Goal: Complete application form

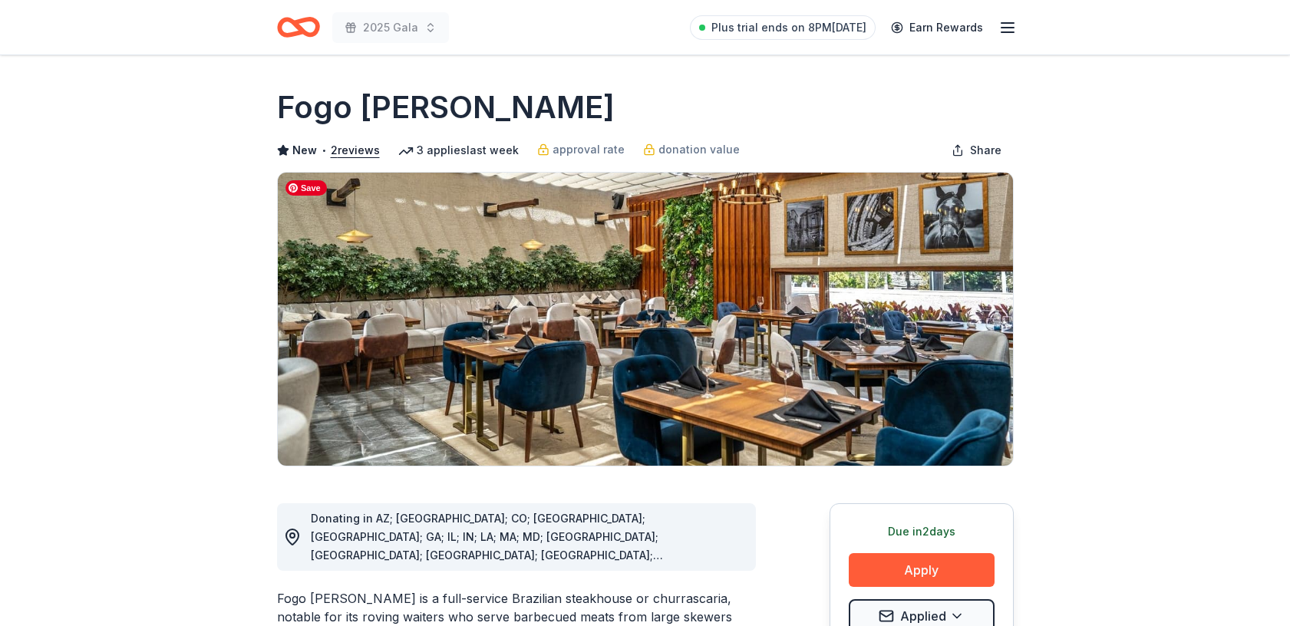
scroll to position [7, 0]
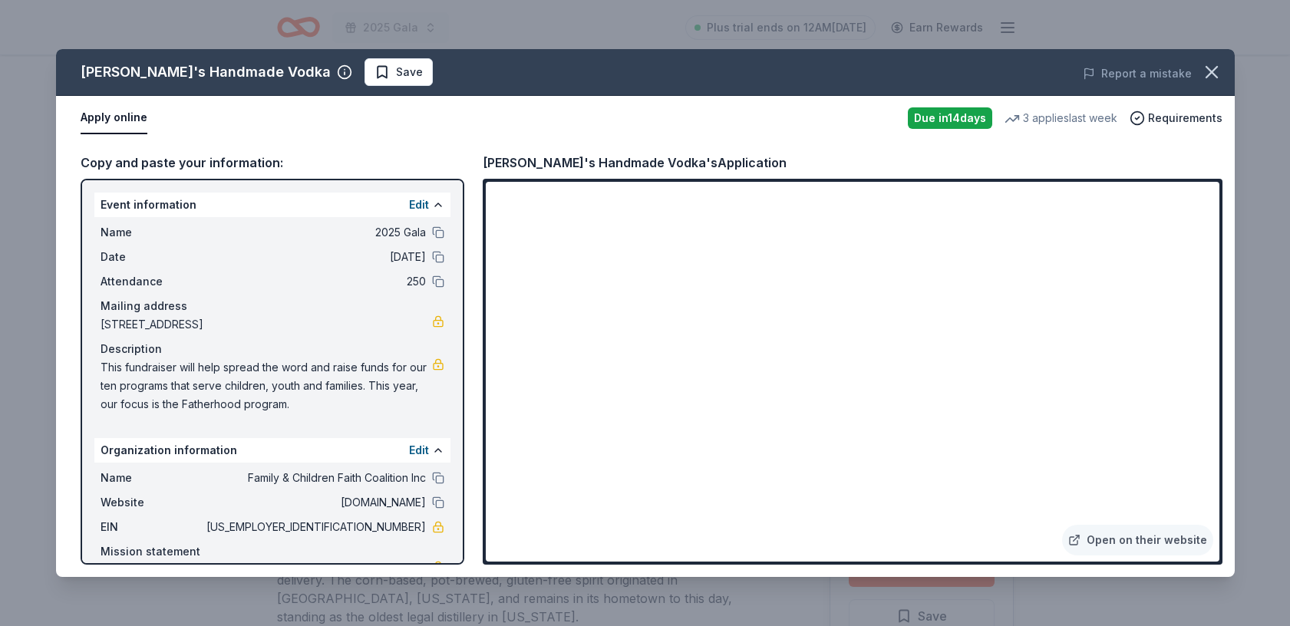
scroll to position [311, 0]
click at [1209, 70] on icon "button" at bounding box center [1211, 72] width 11 height 11
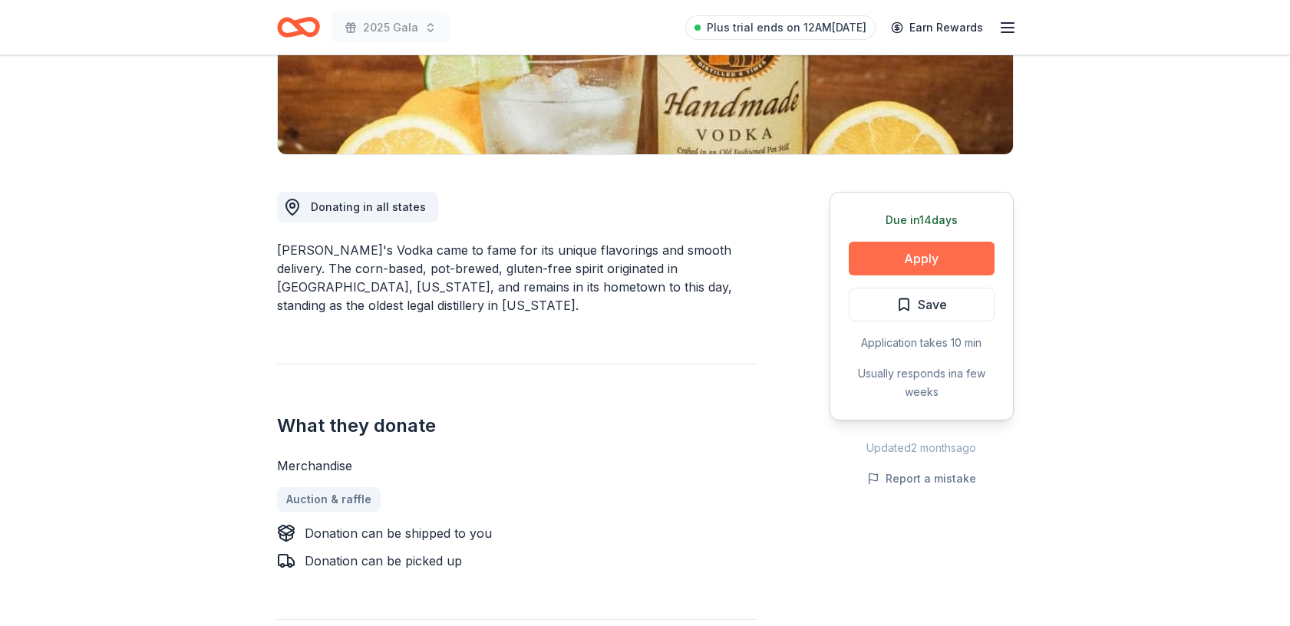
click at [921, 259] on button "Apply" at bounding box center [921, 259] width 146 height 34
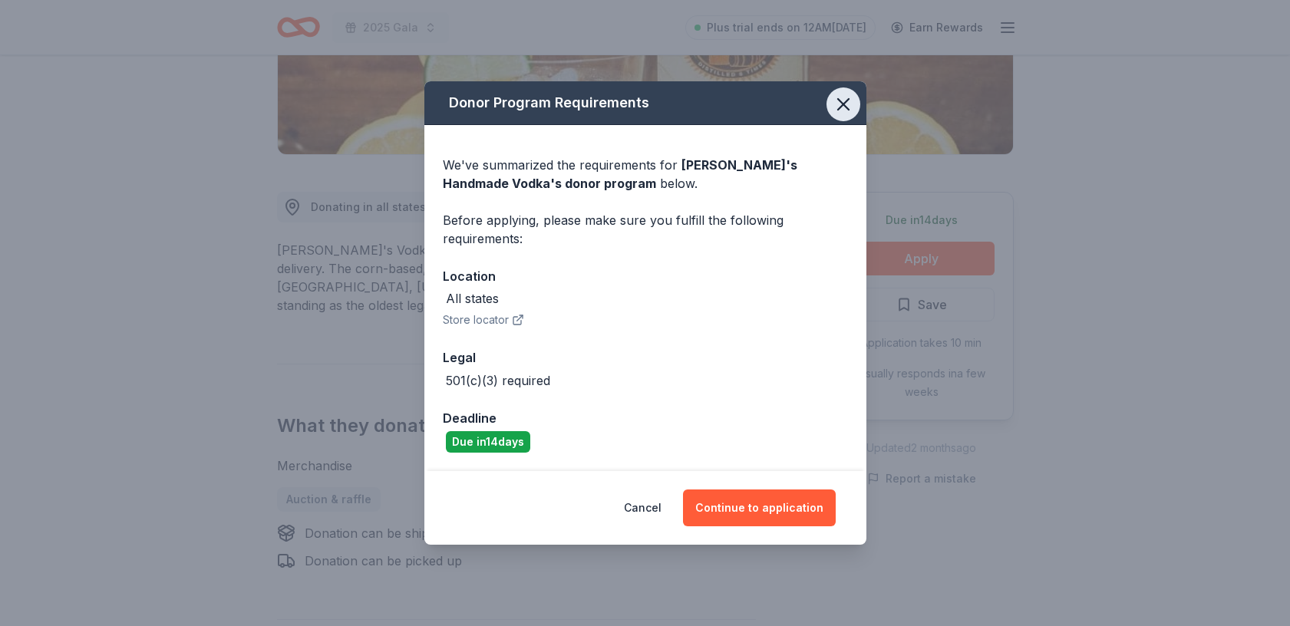
click at [842, 102] on icon "button" at bounding box center [842, 104] width 21 height 21
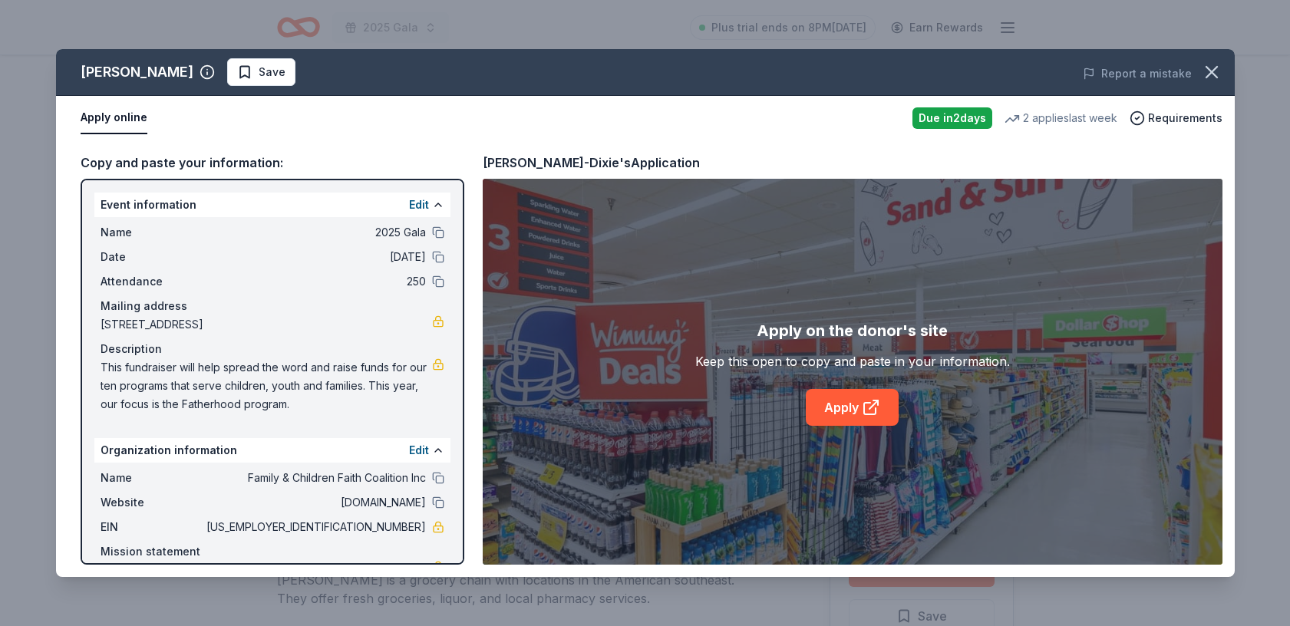
scroll to position [348, 0]
click at [851, 407] on link "Apply" at bounding box center [851, 407] width 93 height 37
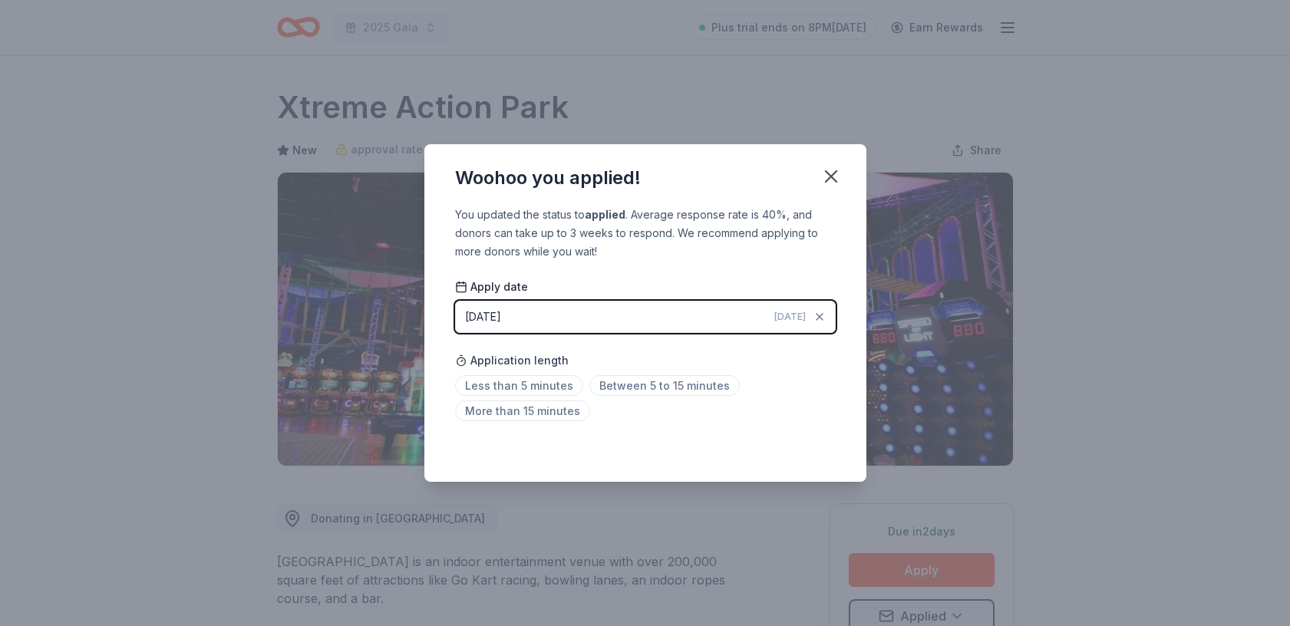
scroll to position [7, 0]
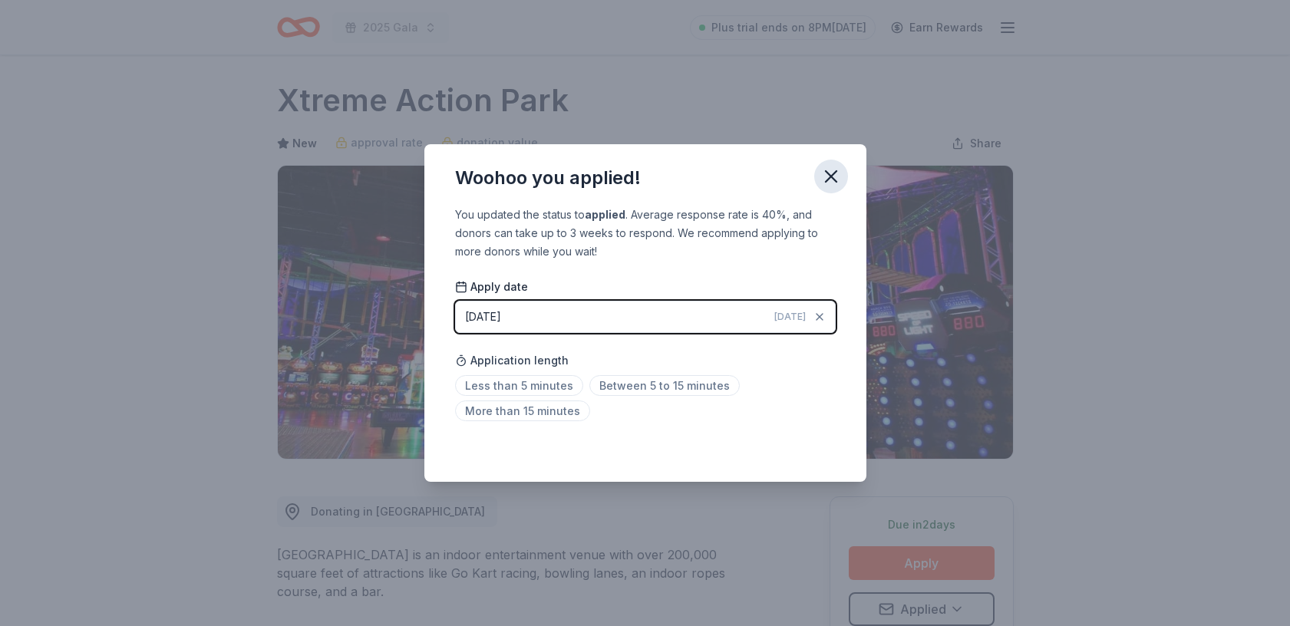
click at [832, 173] on icon "button" at bounding box center [830, 176] width 21 height 21
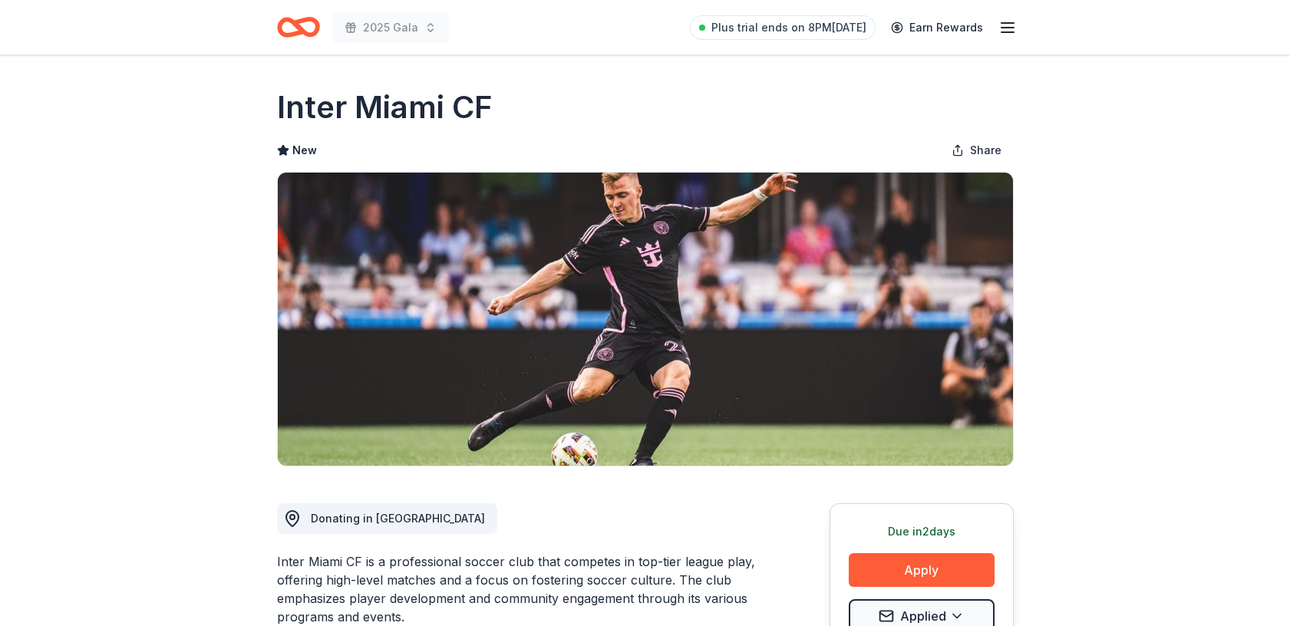
scroll to position [7, 0]
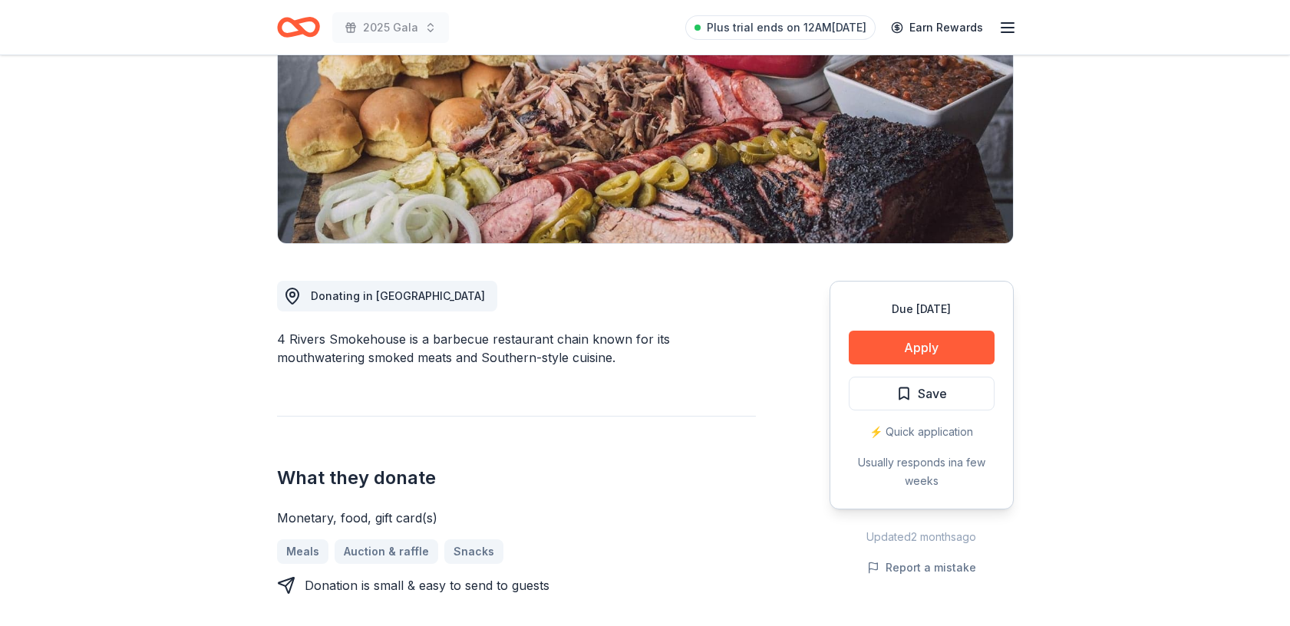
scroll to position [233, 0]
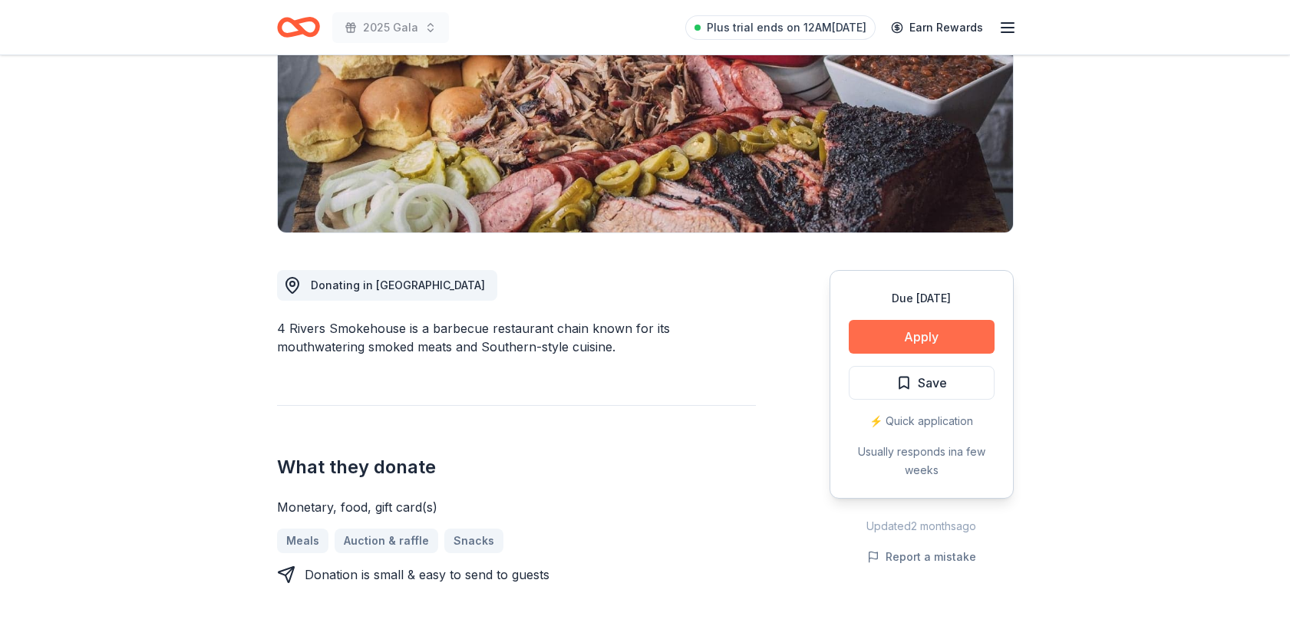
click at [894, 341] on button "Apply" at bounding box center [921, 337] width 146 height 34
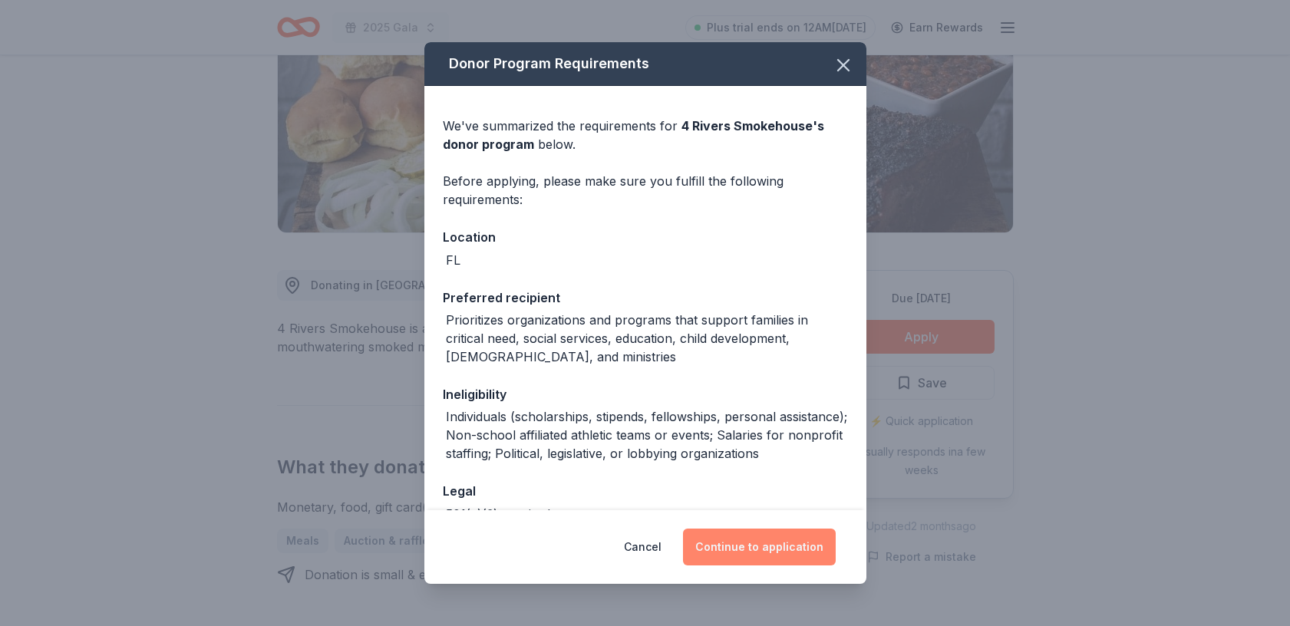
click at [764, 545] on button "Continue to application" at bounding box center [759, 547] width 153 height 37
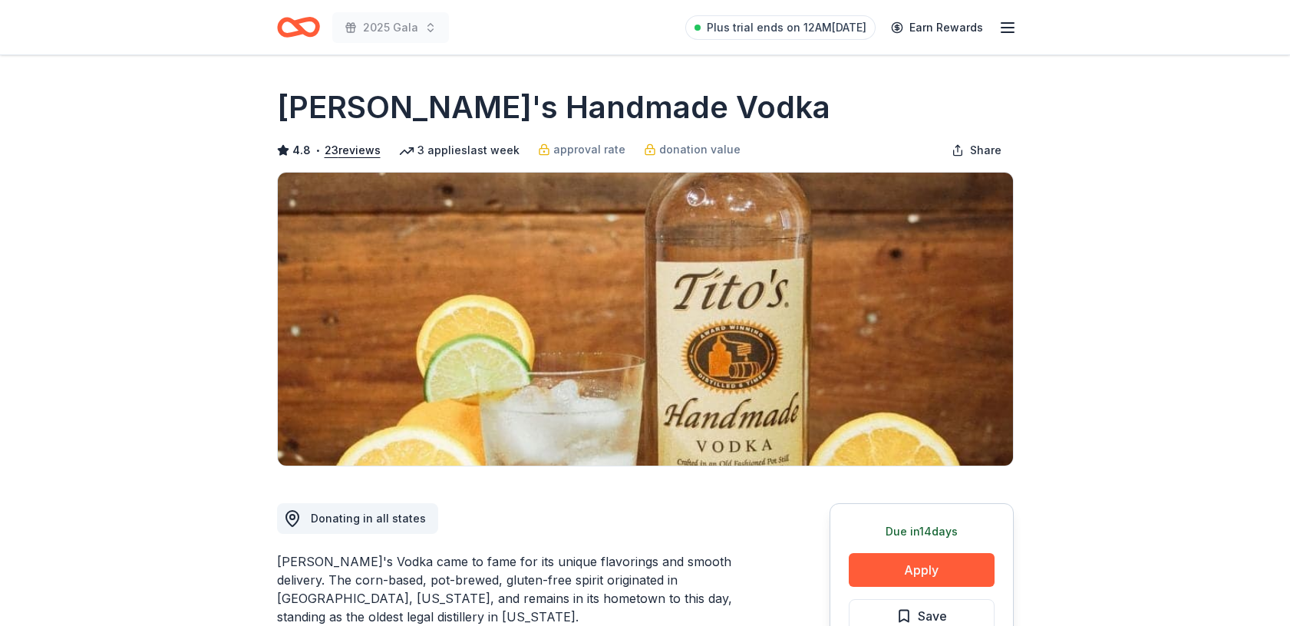
scroll to position [311, 0]
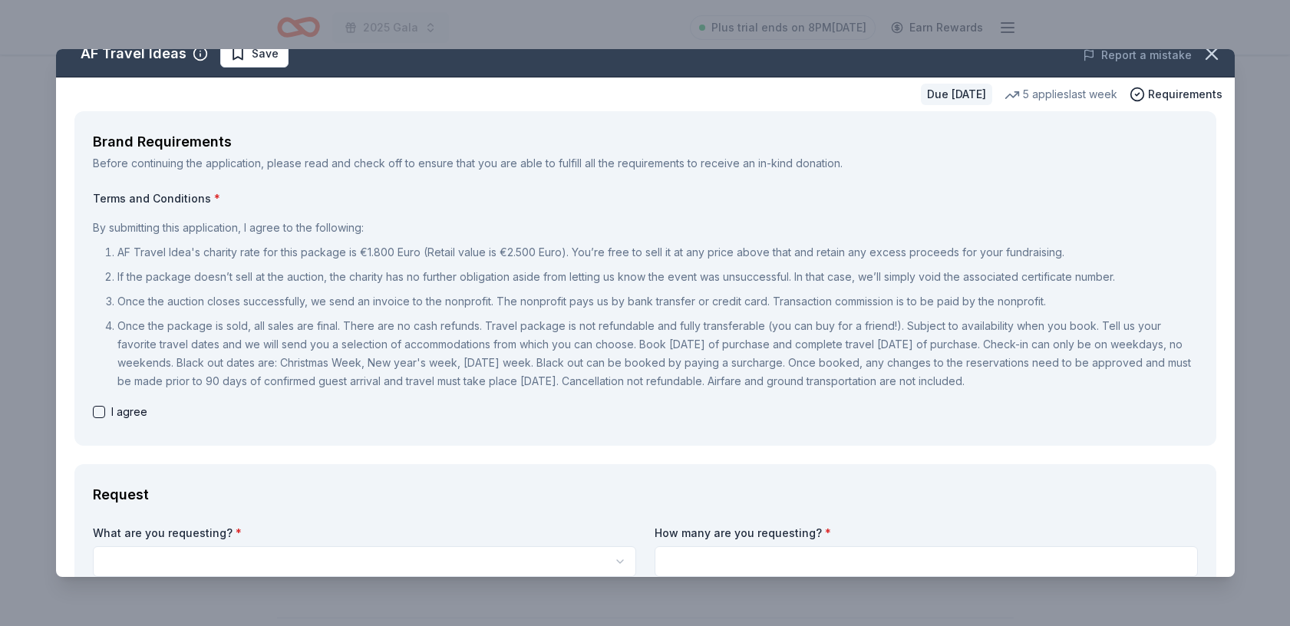
scroll to position [20, 0]
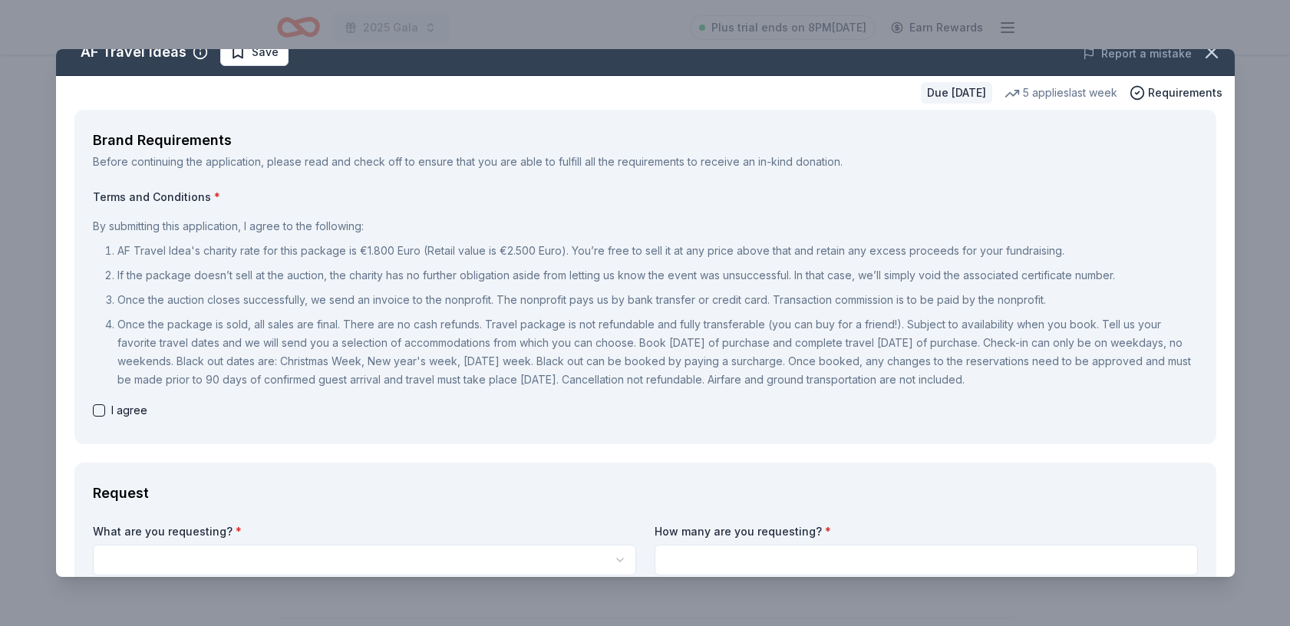
click at [96, 413] on button "button" at bounding box center [99, 410] width 12 height 12
checkbox input "true"
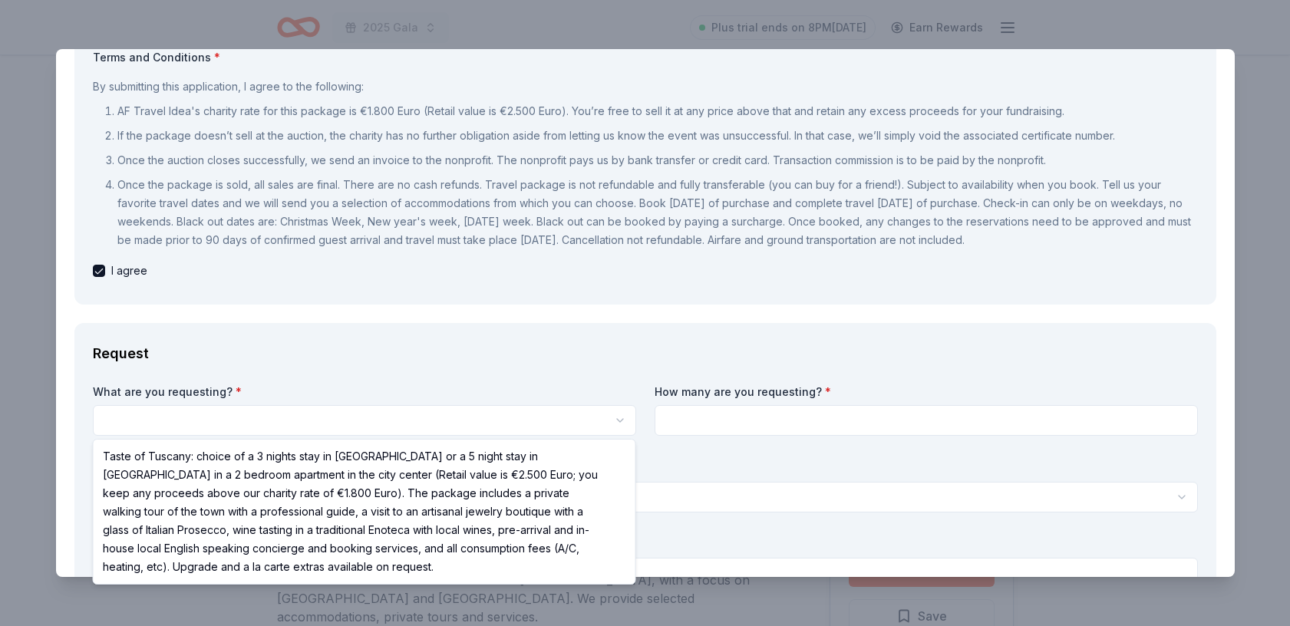
scroll to position [0, 0]
click at [618, 420] on html "2025 Gala Plus trial ends on 8PM[DATE] Earn Rewards Due [DATE] Share AF Travel …" at bounding box center [645, 313] width 1290 height 626
select select "Taste of Tuscany: choice of a 3 nights stay in [GEOGRAPHIC_DATA] or a 5 night s…"
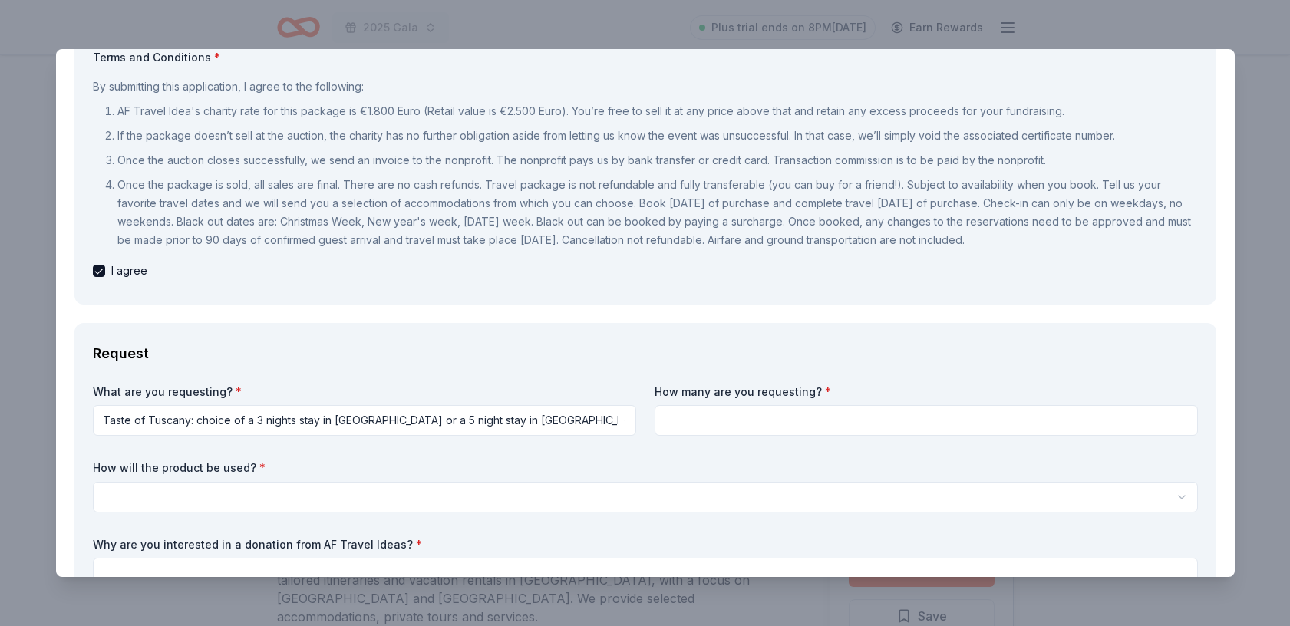
click at [683, 423] on input at bounding box center [925, 420] width 543 height 31
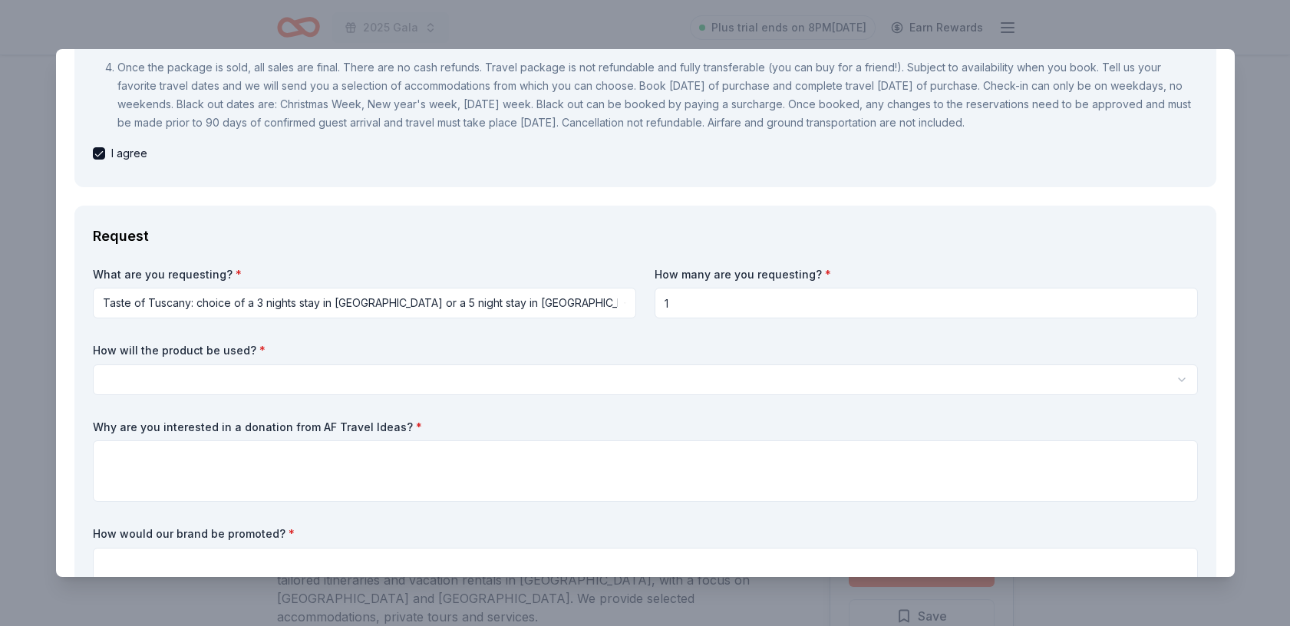
scroll to position [282, 0]
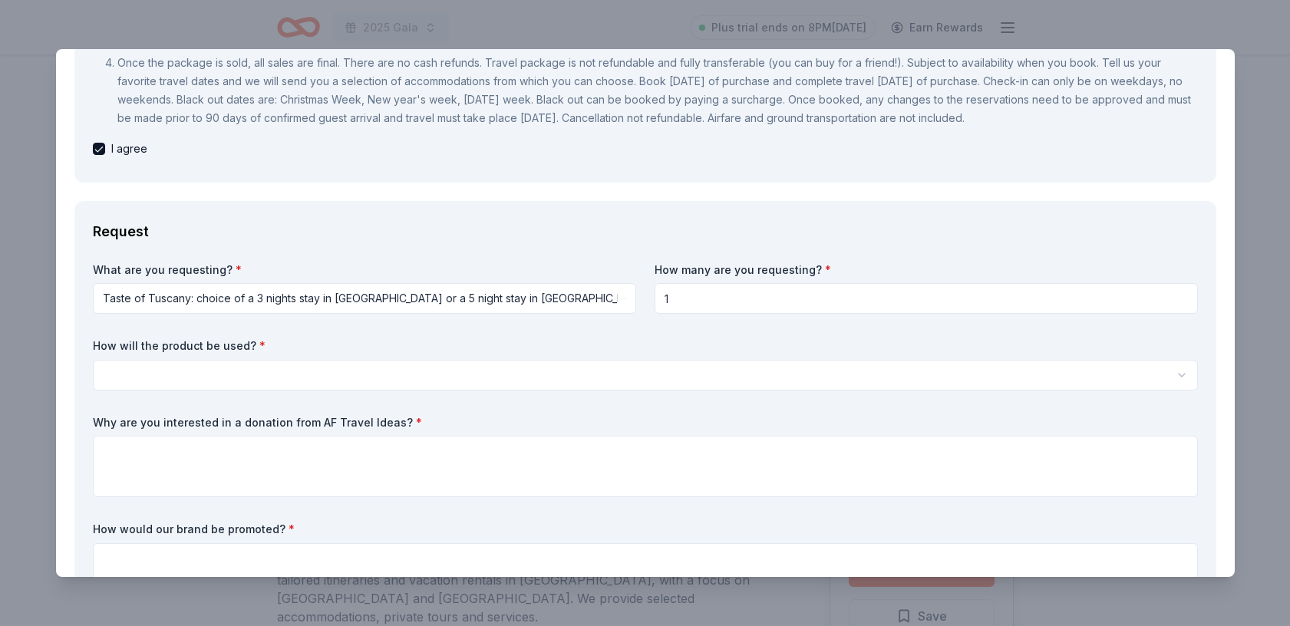
type input "1"
click at [382, 374] on html "2025 Gala Plus trial ends on 8PM[DATE] Earn Rewards Due [DATE] Share AF Travel …" at bounding box center [645, 313] width 1290 height 626
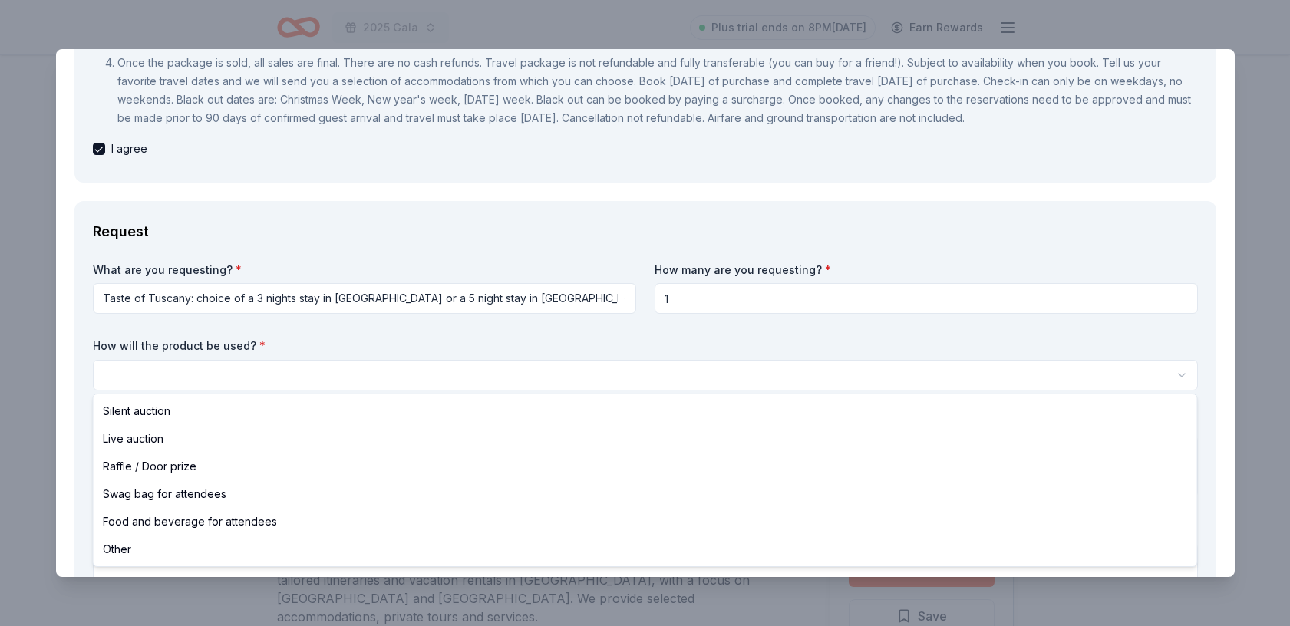
select select "silentAuction"
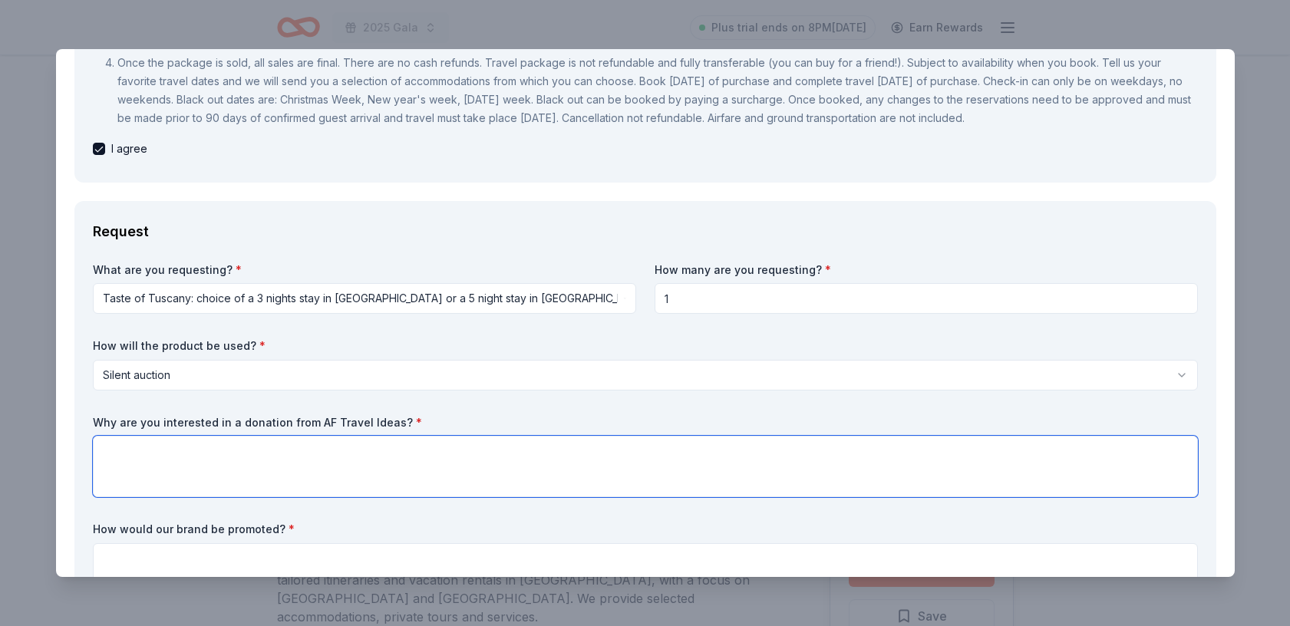
click at [236, 447] on textarea at bounding box center [645, 466] width 1105 height 61
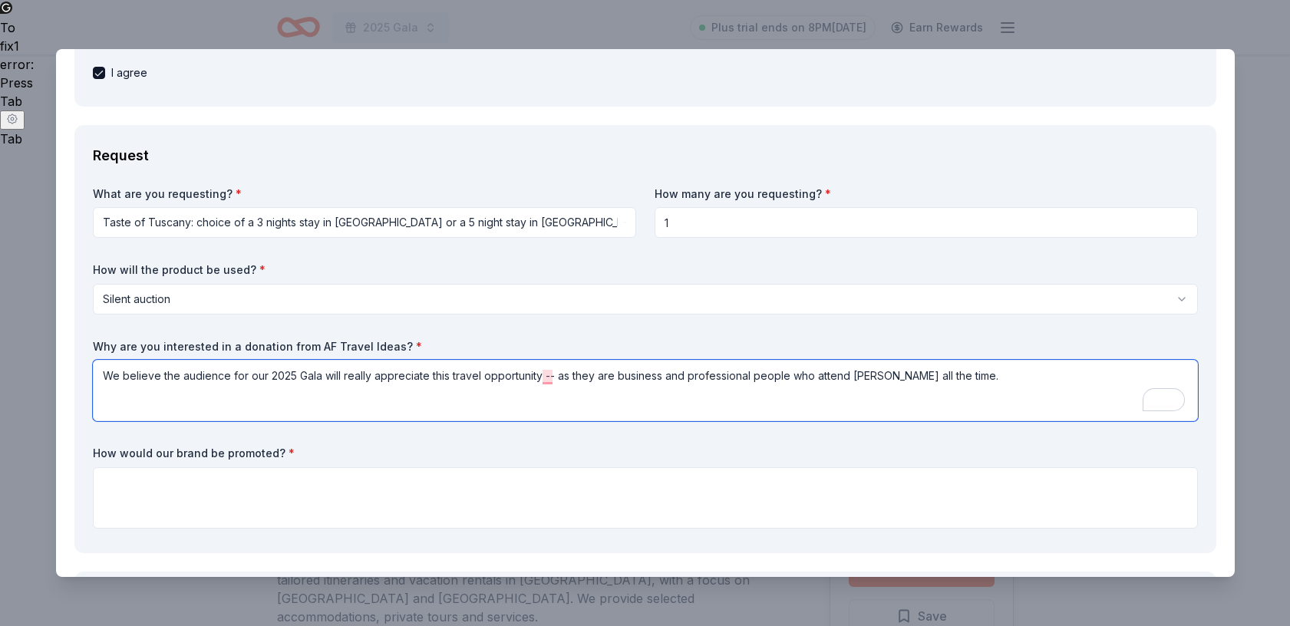
scroll to position [419, 0]
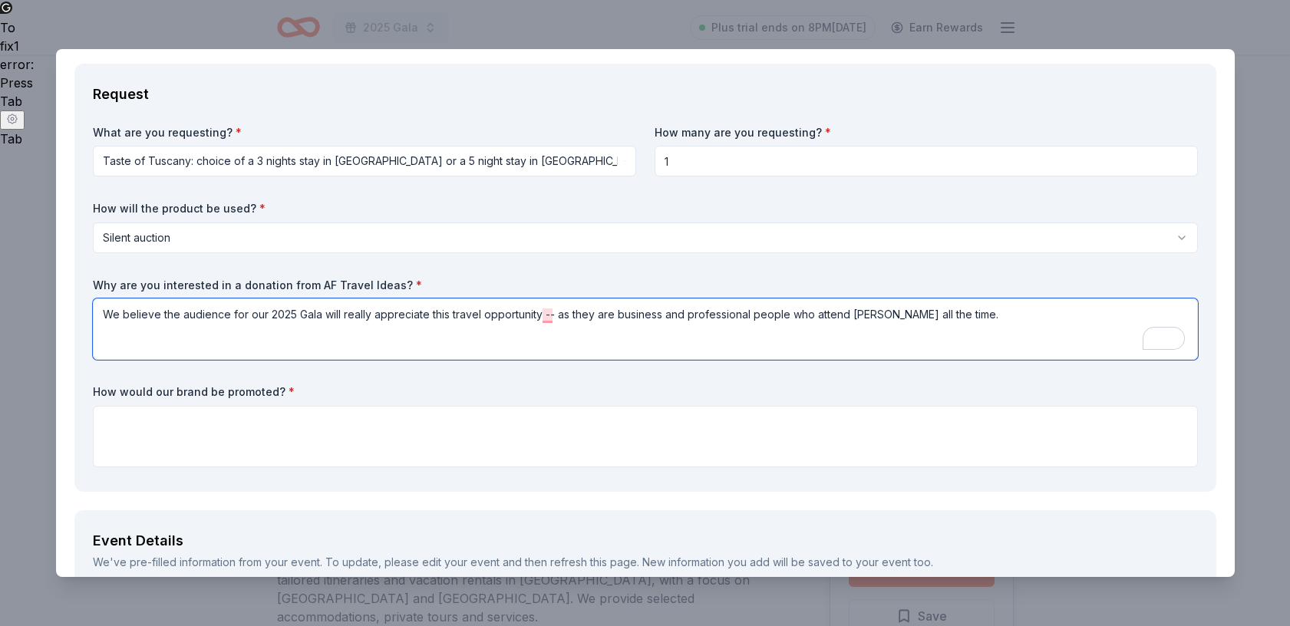
type textarea "We believe the audience for our 2025 Gala will really appreciate this travel op…"
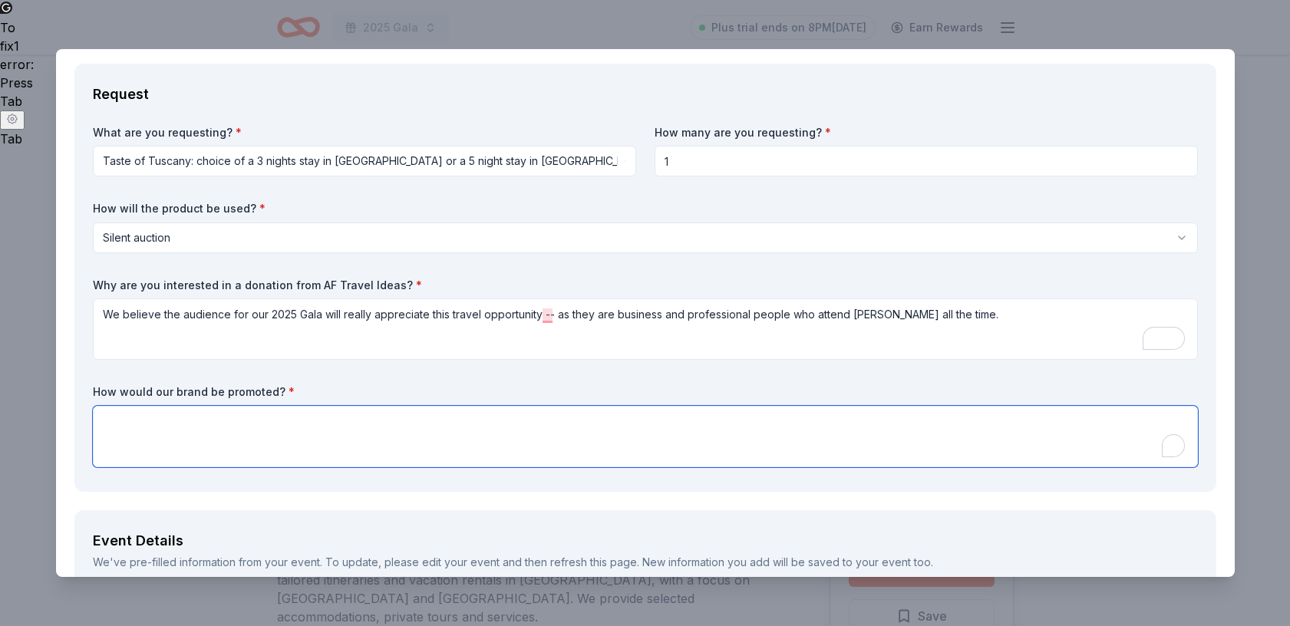
click at [489, 446] on textarea "To enrich screen reader interactions, please activate Accessibility in Grammarl…" at bounding box center [645, 436] width 1105 height 61
paste textarea "Our Gala this year will be hosted at the historic [GEOGRAPHIC_DATA] in [GEOGRAP…"
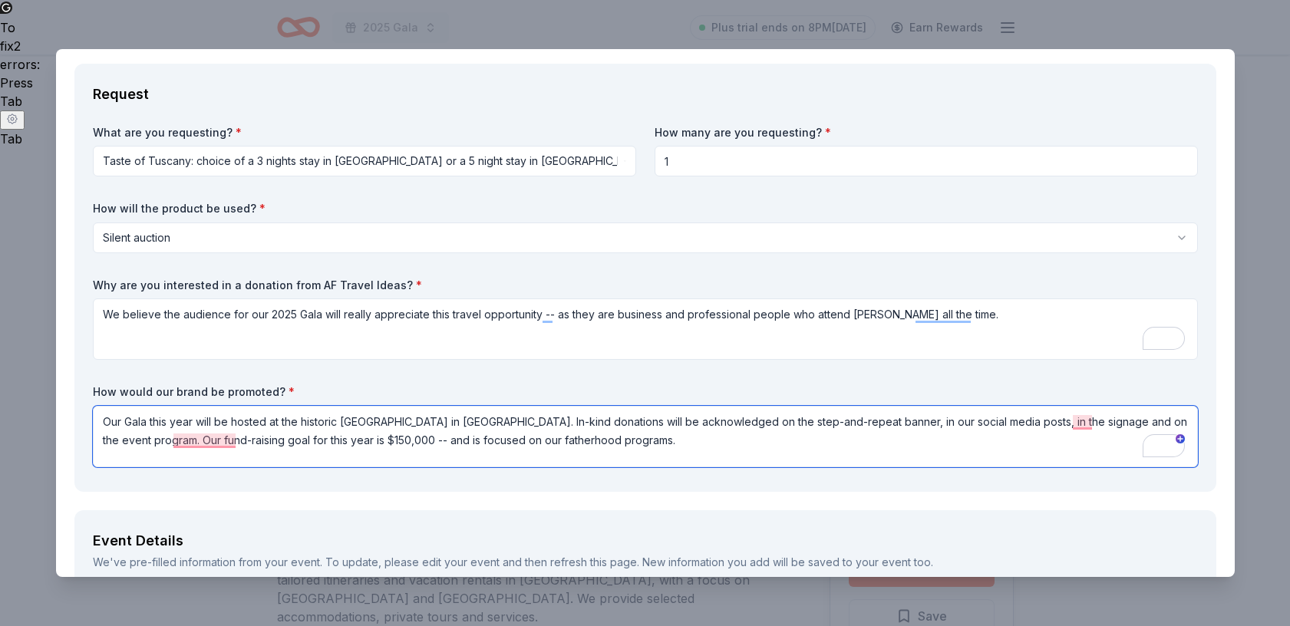
drag, startPoint x: 895, startPoint y: 422, endPoint x: 905, endPoint y: 396, distance: 27.9
click at [895, 418] on textarea "Our Gala this year will be hosted at the historic [GEOGRAPHIC_DATA] in [GEOGRAP…" at bounding box center [645, 436] width 1105 height 61
click at [1020, 425] on textarea "Our Gala this year will be hosted at the historic [GEOGRAPHIC_DATA] in [GEOGRAP…" at bounding box center [645, 436] width 1105 height 61
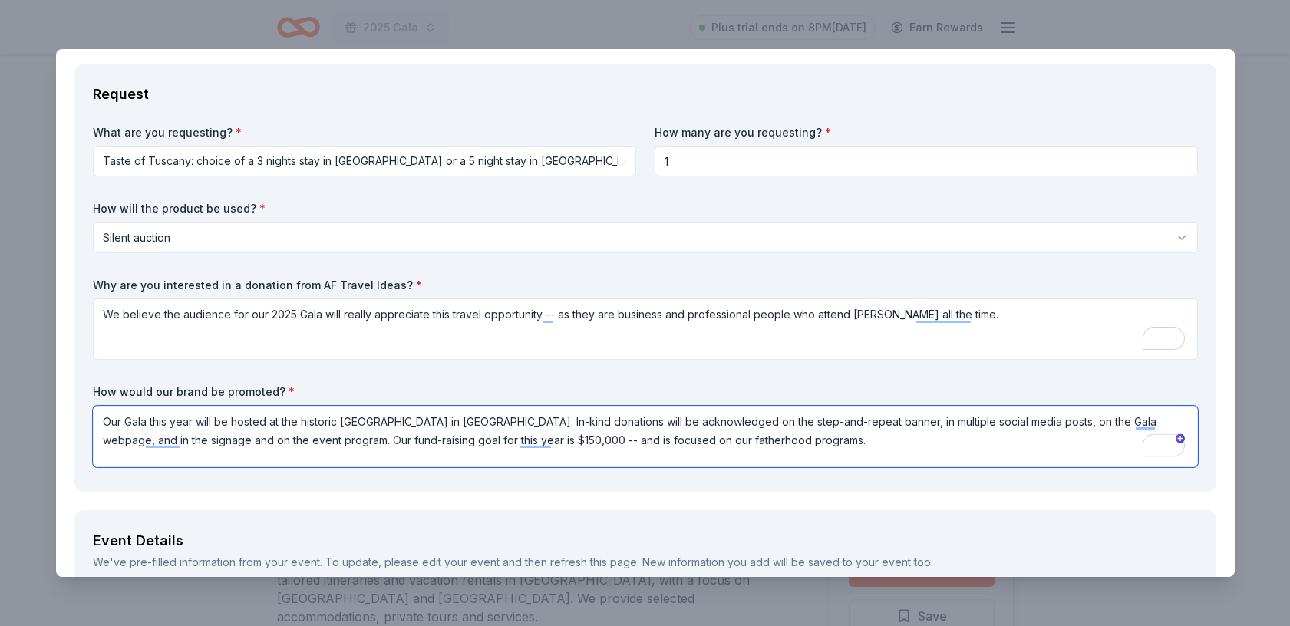
click at [789, 446] on textarea "Our Gala this year will be hosted at the historic [GEOGRAPHIC_DATA] in [GEOGRAP…" at bounding box center [645, 436] width 1105 height 61
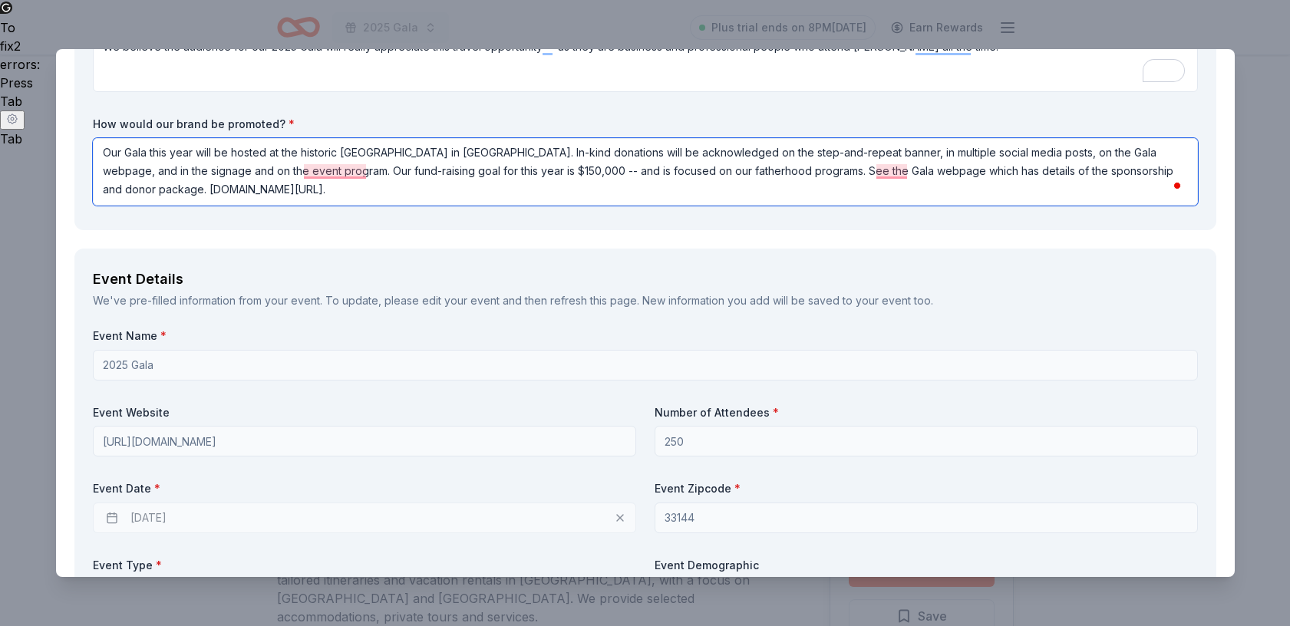
scroll to position [680, 0]
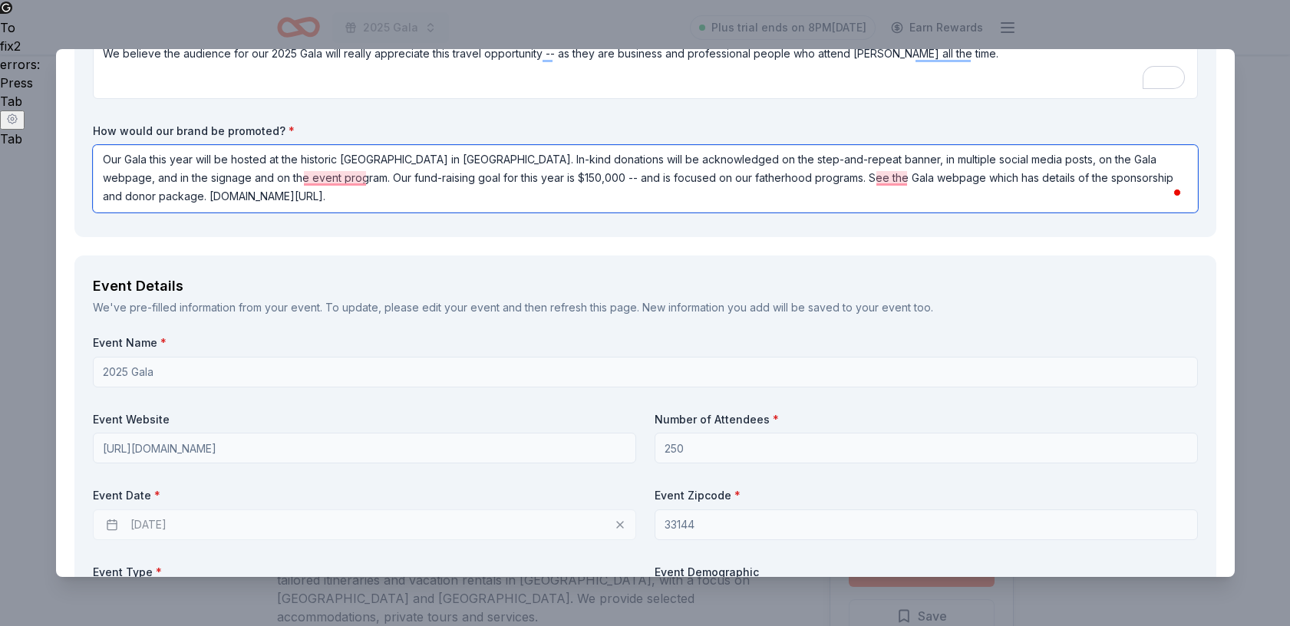
click at [275, 201] on textarea "Our Gala this year will be hosted at the historic [GEOGRAPHIC_DATA] in [GEOGRAP…" at bounding box center [645, 179] width 1105 height 68
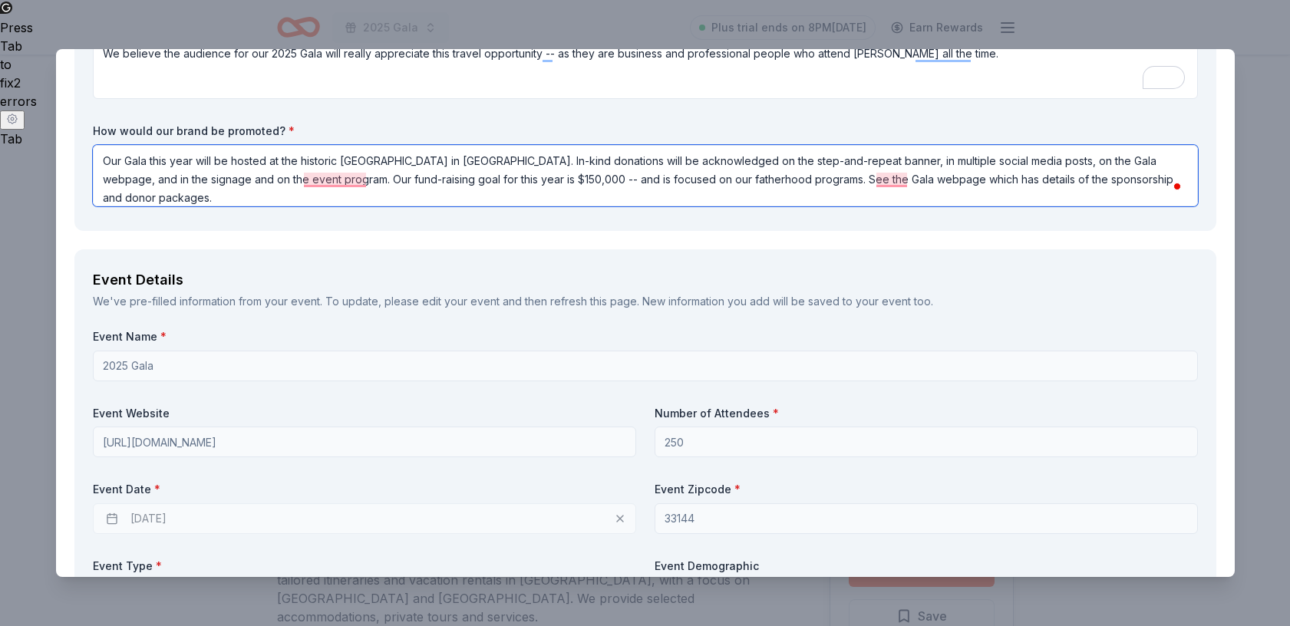
drag, startPoint x: 874, startPoint y: 183, endPoint x: 874, endPoint y: 170, distance: 13.0
click at [874, 182] on textarea "Our Gala this year will be hosted at the historic [GEOGRAPHIC_DATA] in [GEOGRAP…" at bounding box center [645, 175] width 1105 height 61
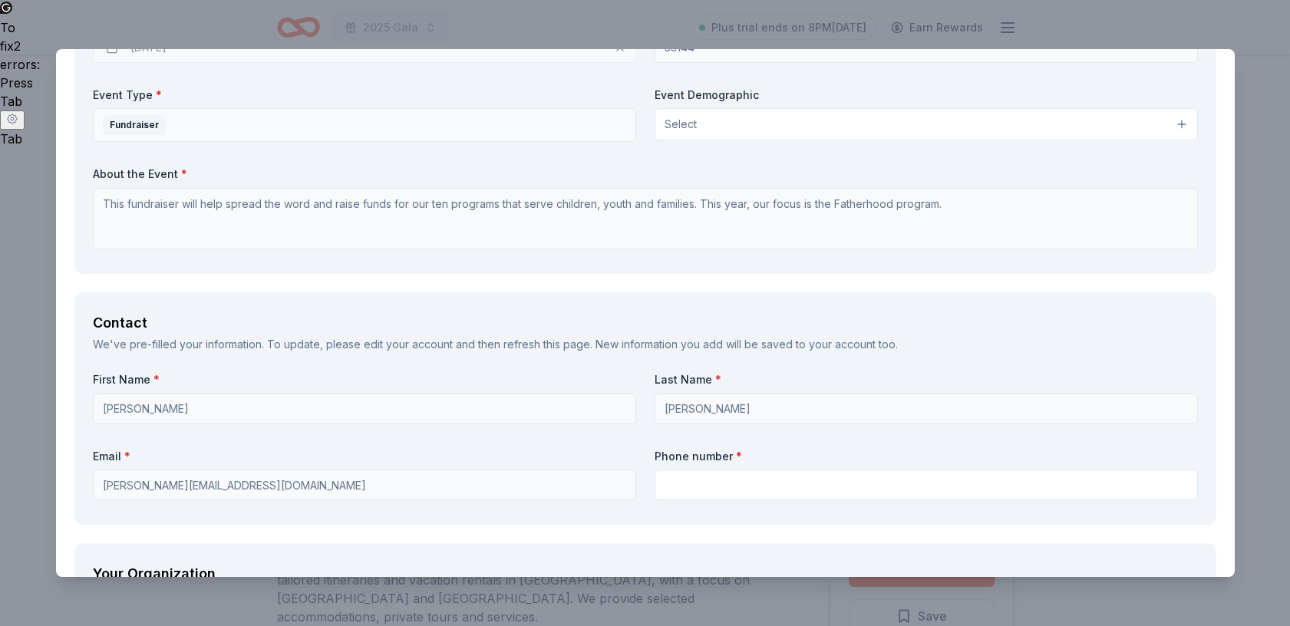
scroll to position [1158, 0]
type textarea "Our Gala this year will be hosted at the historic [GEOGRAPHIC_DATA] in [GEOGRAP…"
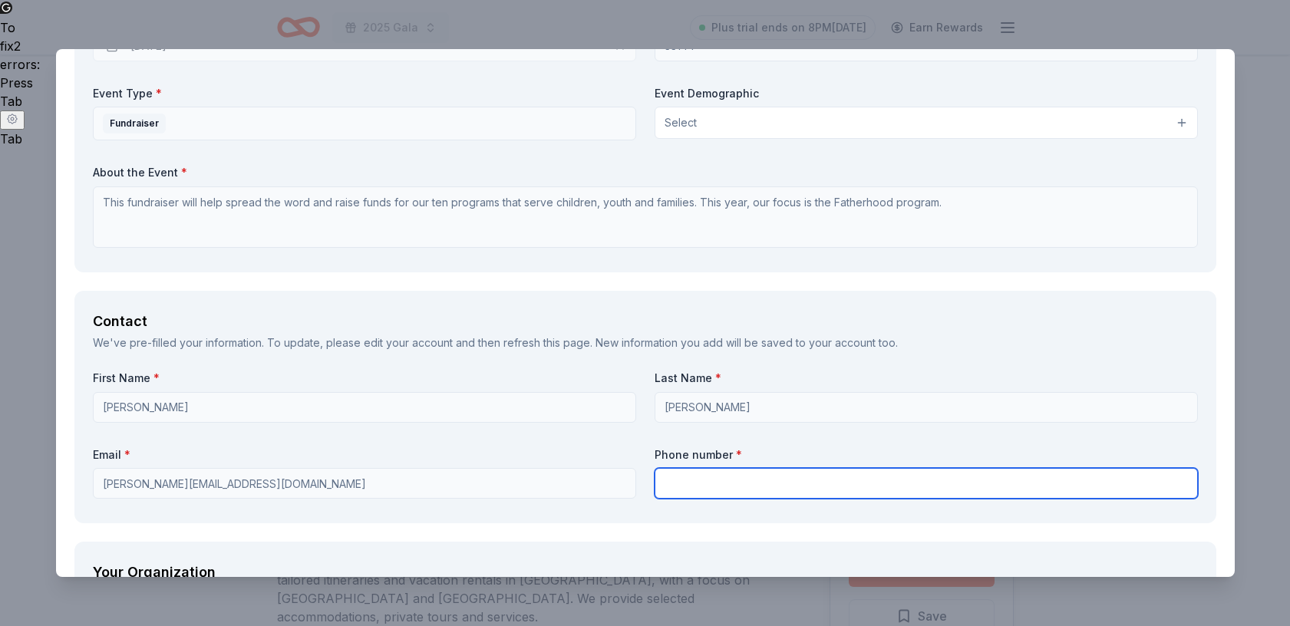
click at [671, 484] on input "text" at bounding box center [925, 483] width 543 height 31
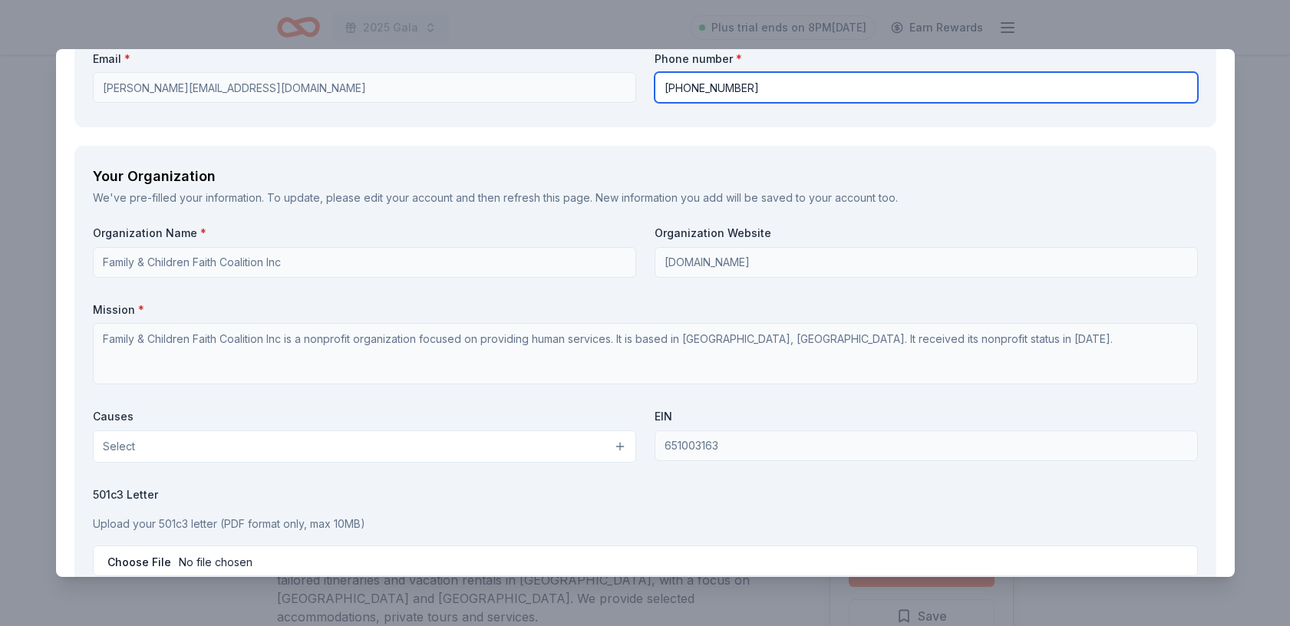
scroll to position [1555, 0]
type input "[PHONE_NUMBER]"
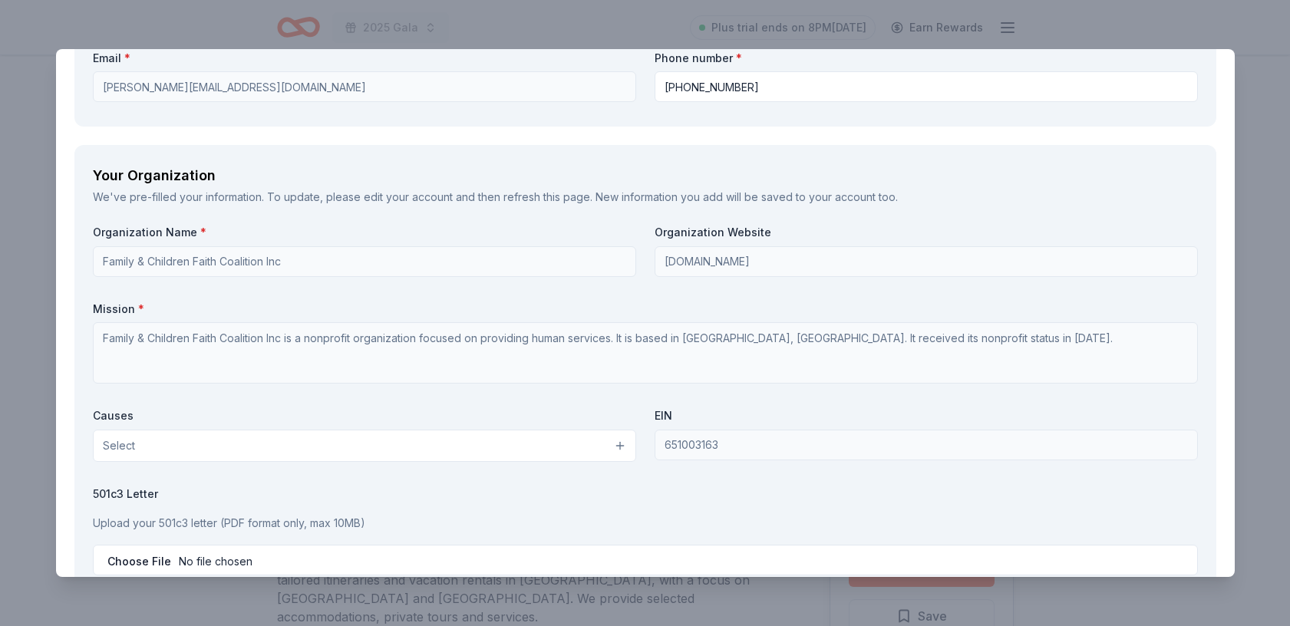
click at [619, 446] on button "Select" at bounding box center [364, 446] width 543 height 32
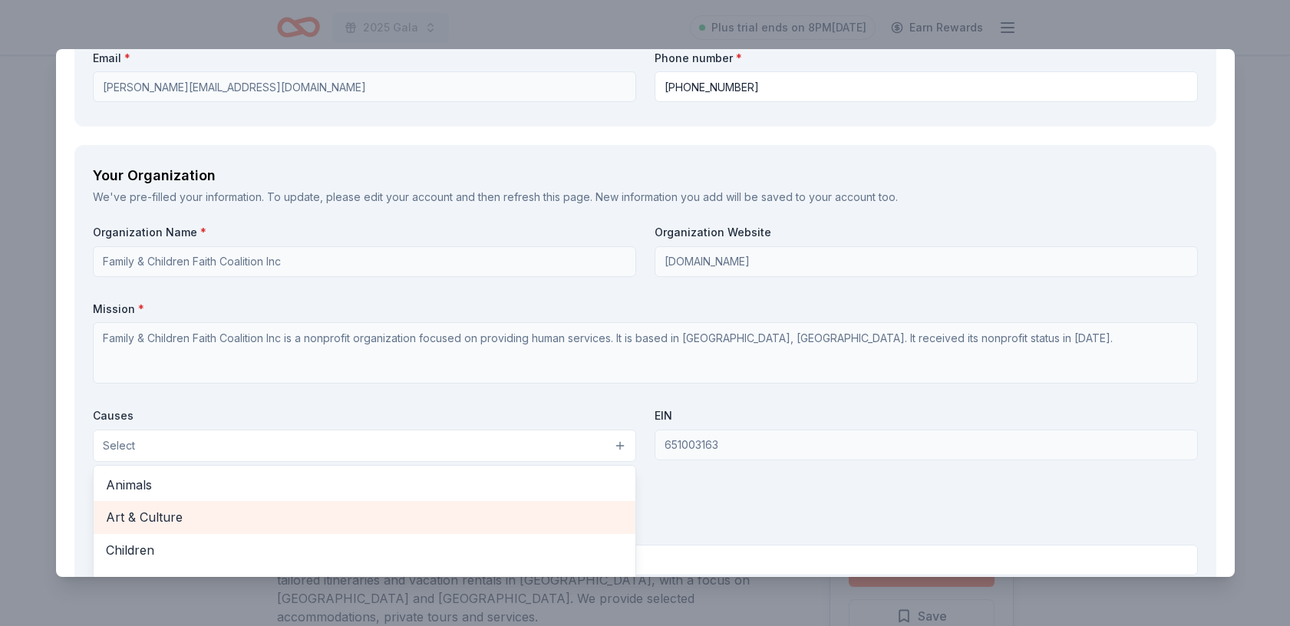
scroll to position [9, 0]
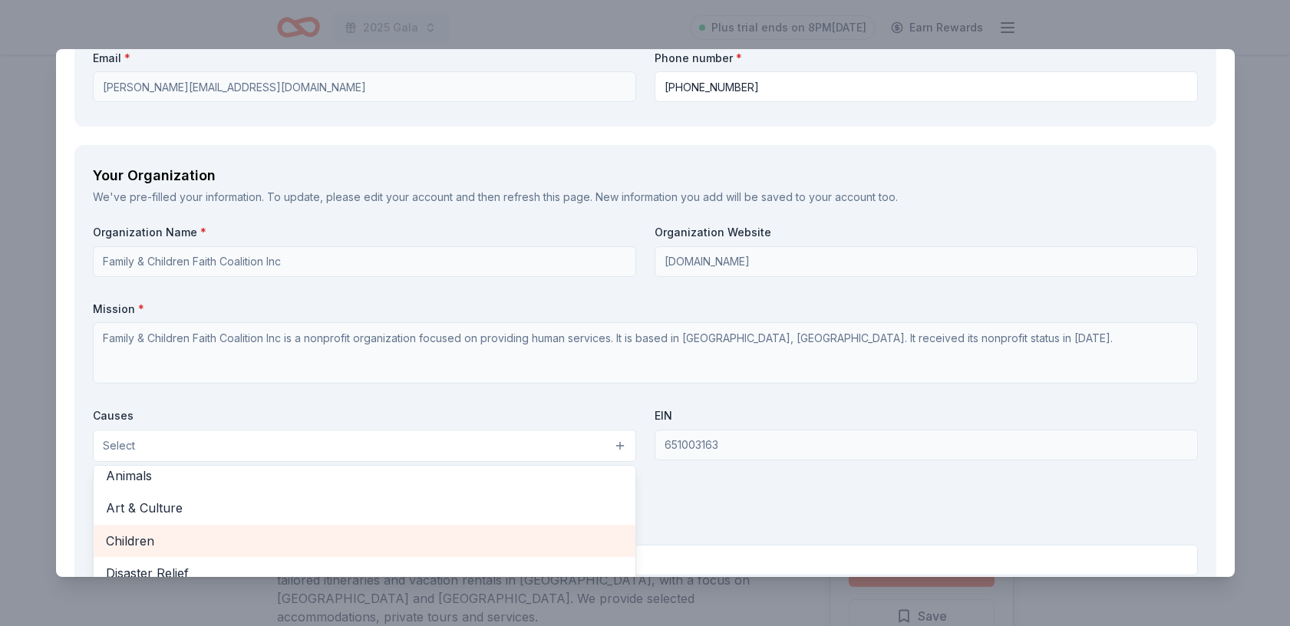
click at [565, 534] on span "Children" at bounding box center [364, 541] width 517 height 20
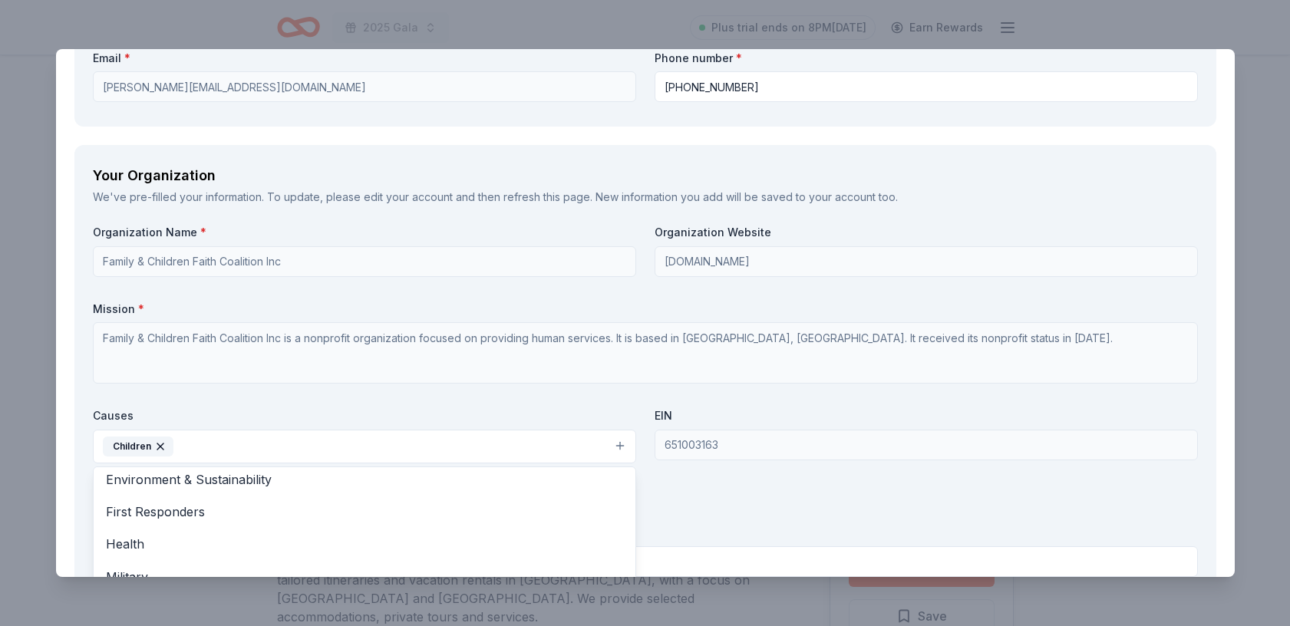
scroll to position [133, 0]
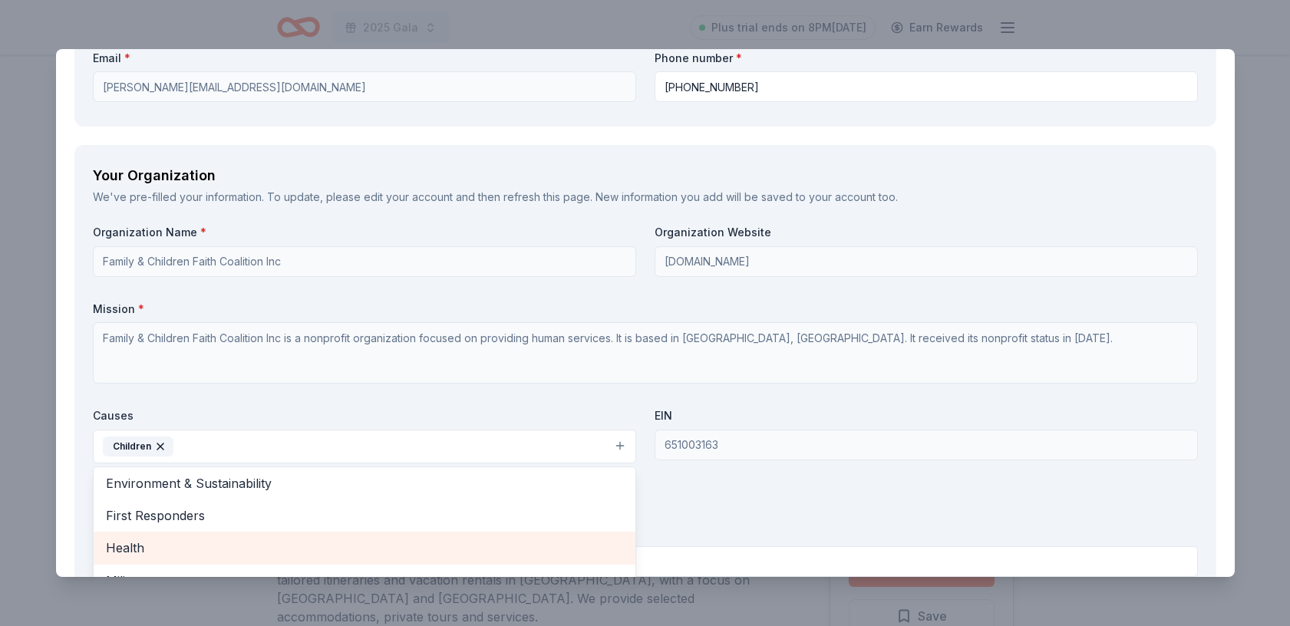
click at [543, 541] on span "Health" at bounding box center [364, 548] width 517 height 20
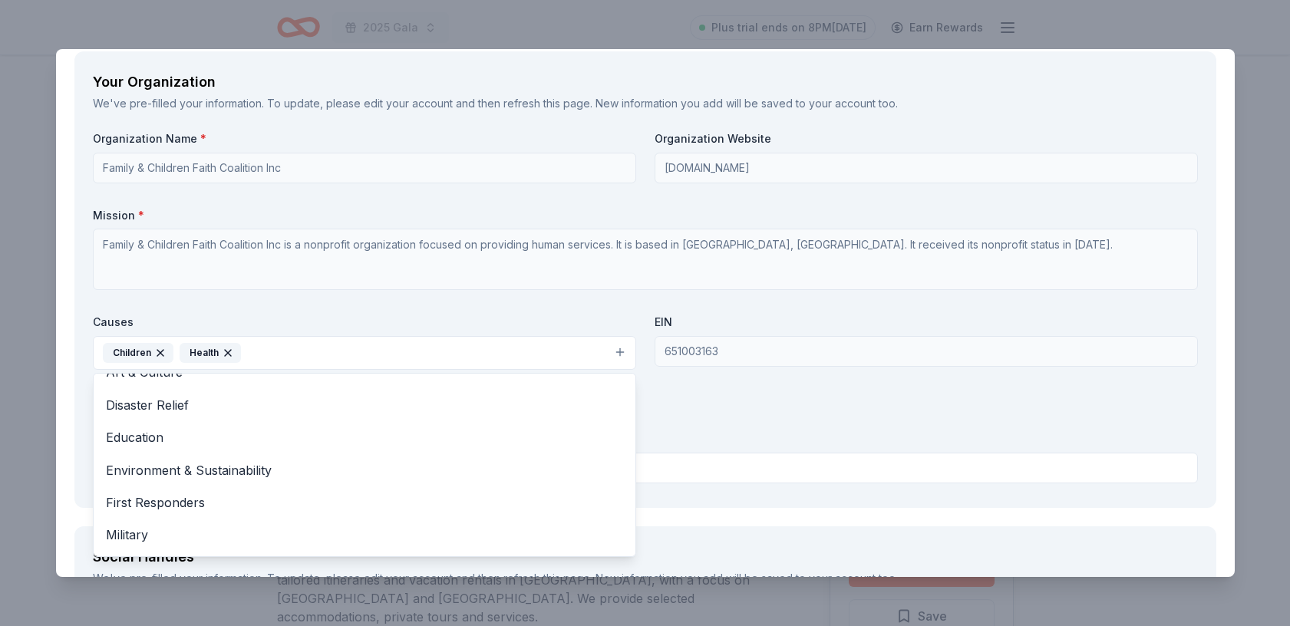
scroll to position [44, 0]
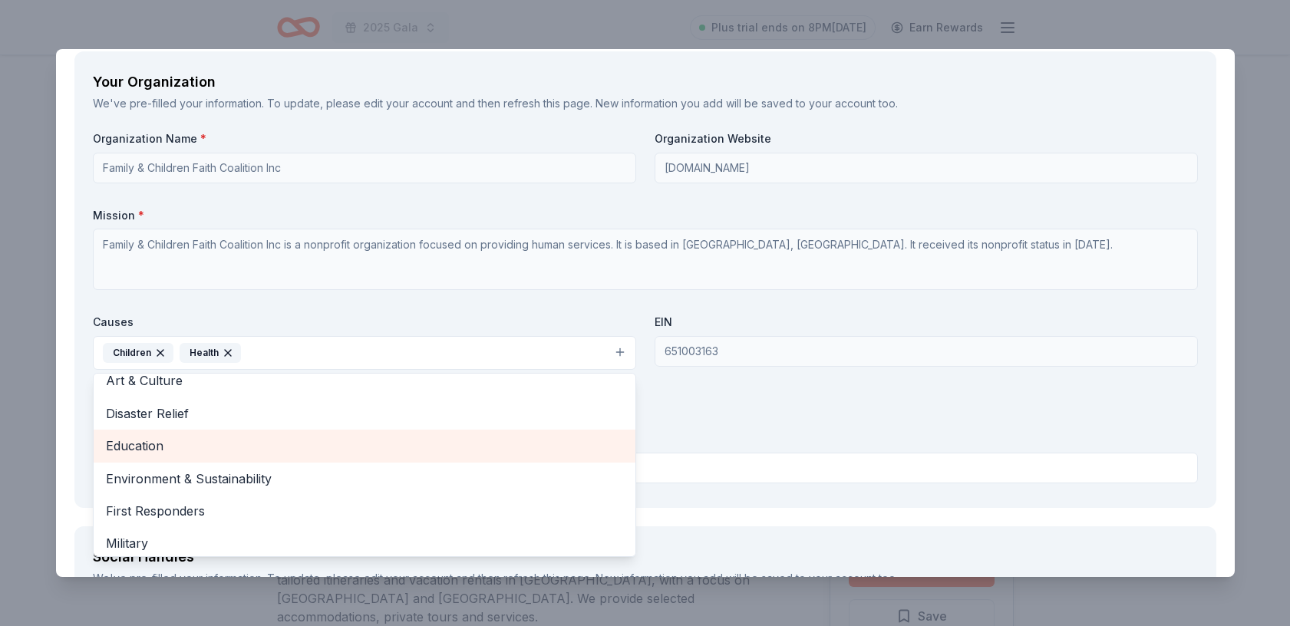
click at [507, 449] on span "Education" at bounding box center [364, 446] width 517 height 20
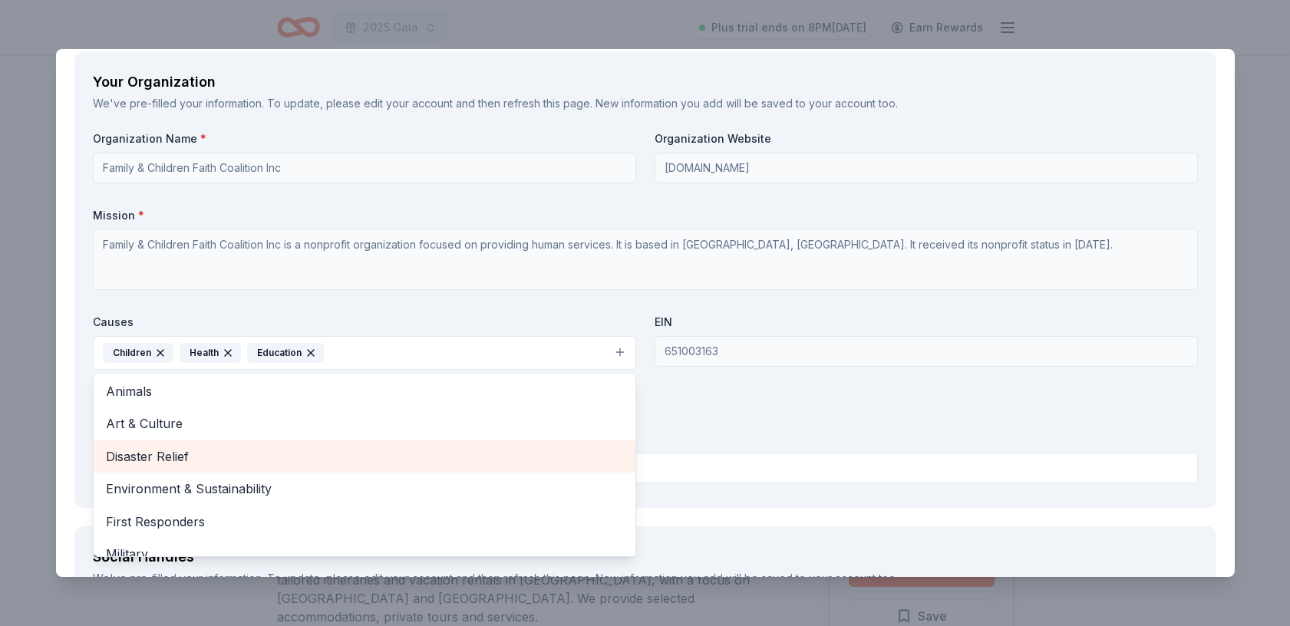
scroll to position [0, 0]
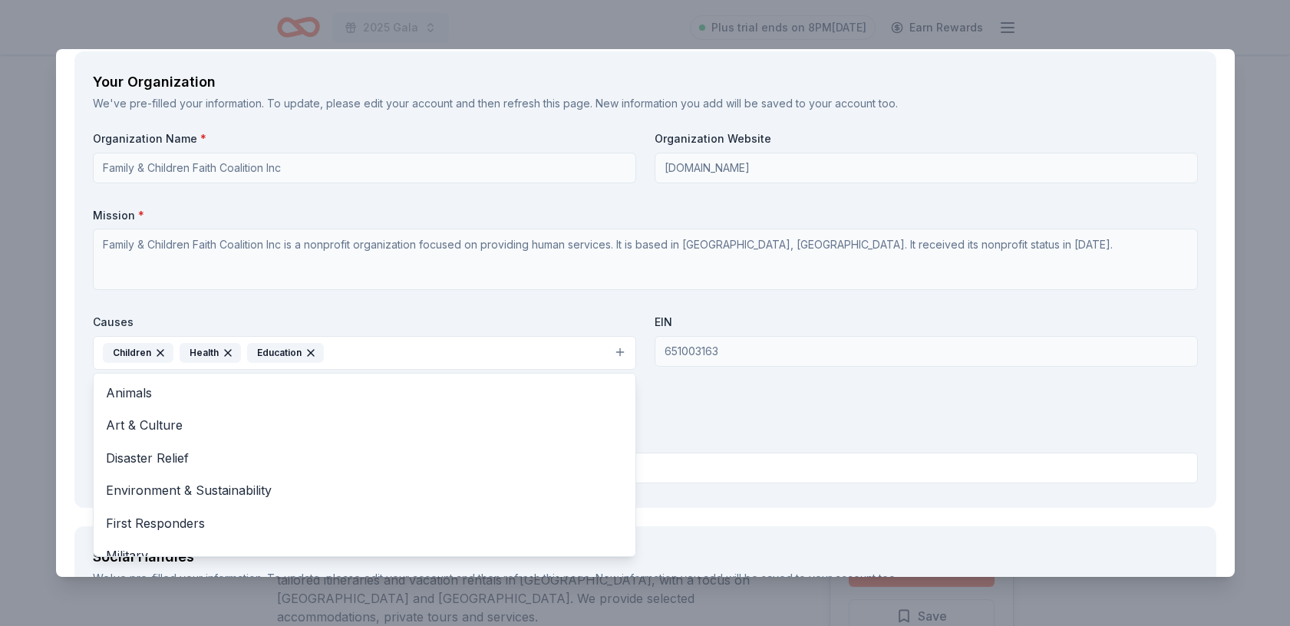
click at [784, 489] on div "Your Organization We've pre-filled your information. To update, please edit you…" at bounding box center [644, 279] width 1141 height 456
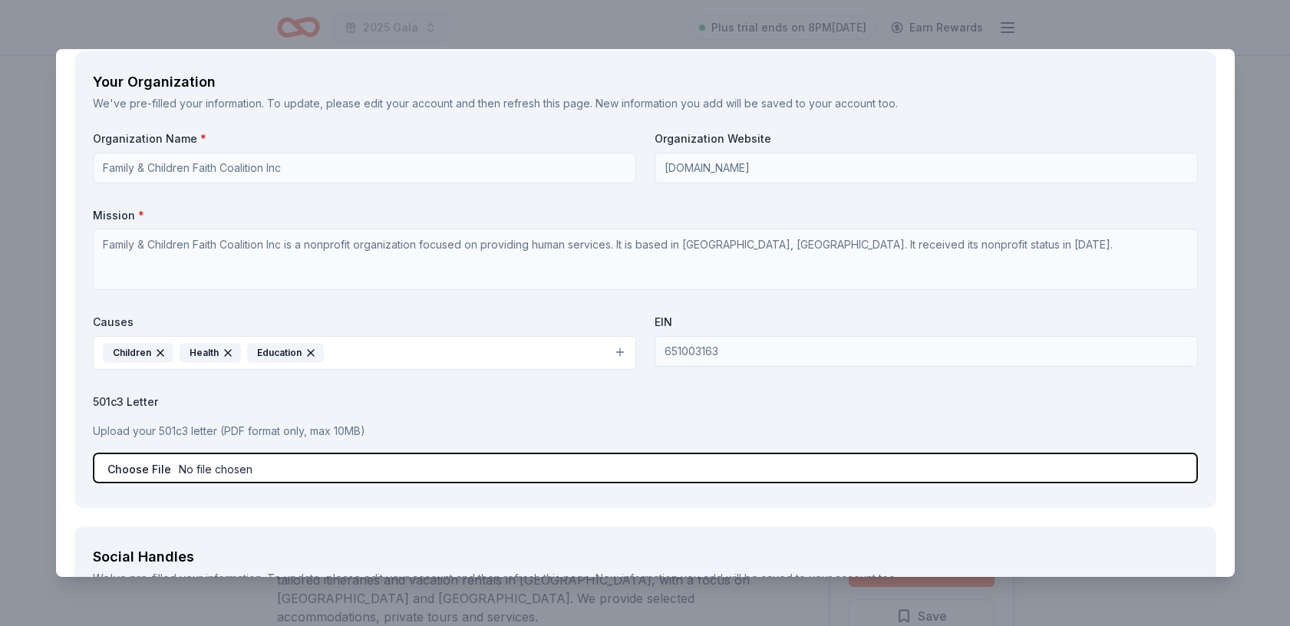
click at [145, 468] on input "file" at bounding box center [645, 468] width 1105 height 31
type input "C:\fakepath\501c3 and dba cert.pdf"
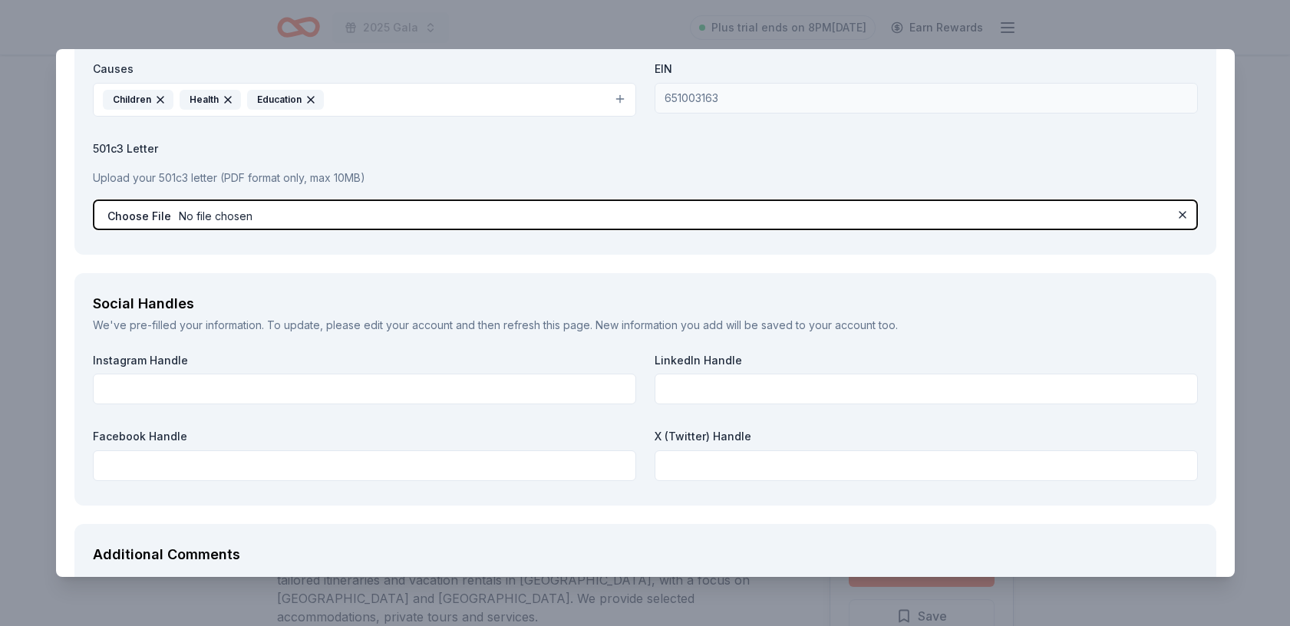
scroll to position [1903, 0]
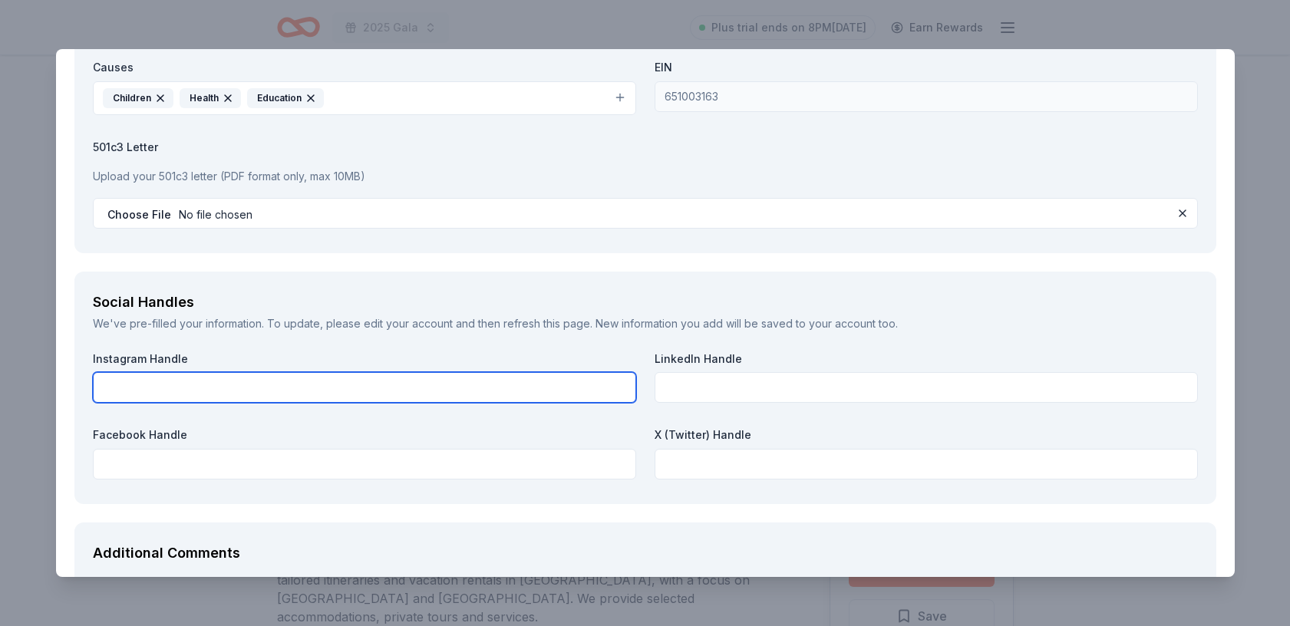
click at [174, 392] on input "text" at bounding box center [364, 387] width 543 height 31
type input "[DOMAIN_NAME][URL]"
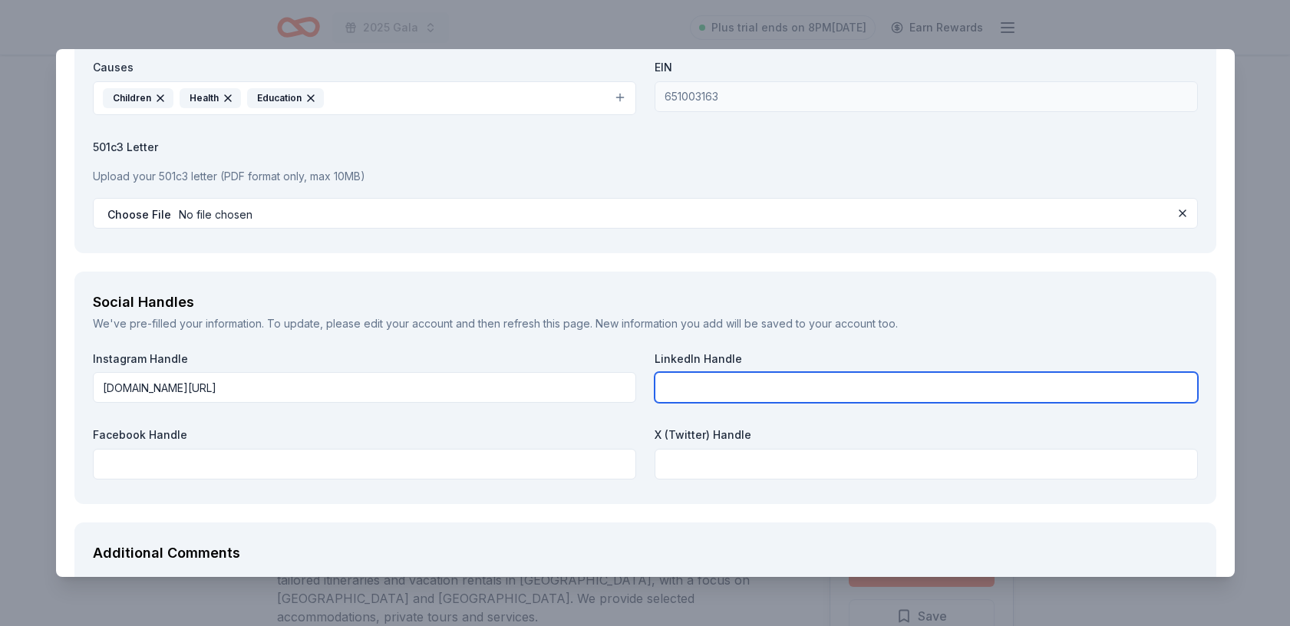
click at [669, 389] on input "text" at bounding box center [925, 387] width 543 height 31
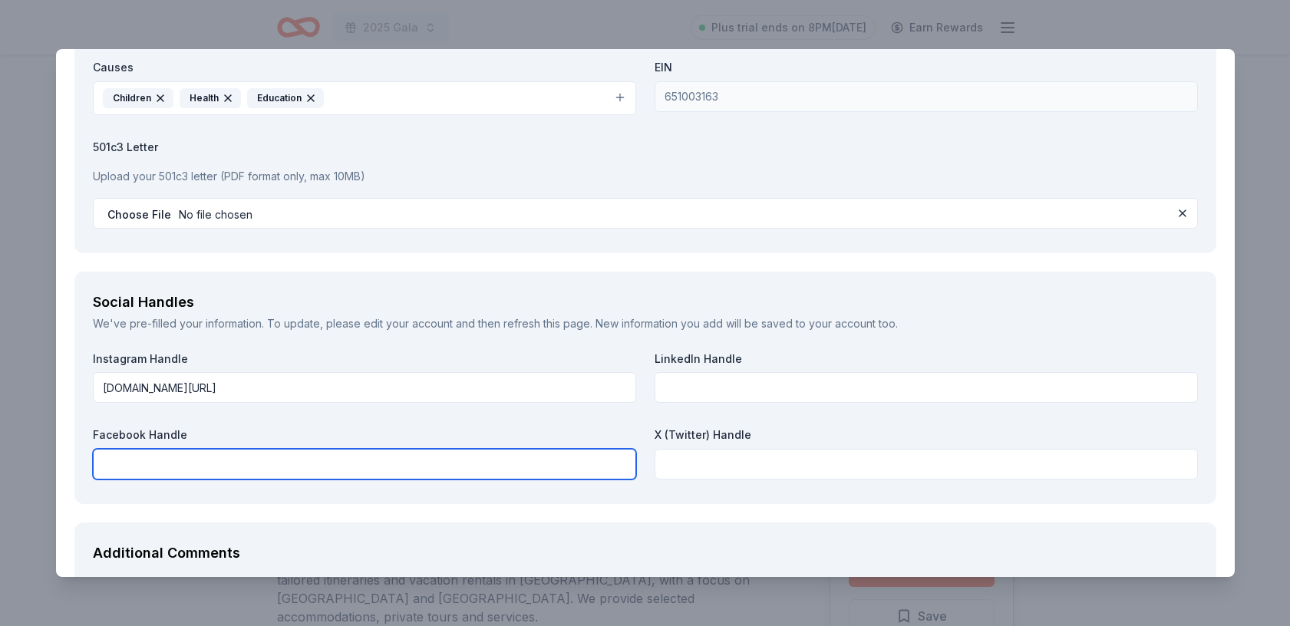
click at [173, 462] on input "text" at bounding box center [364, 464] width 543 height 31
type input "i"
type input "[DOMAIN_NAME][URL]"
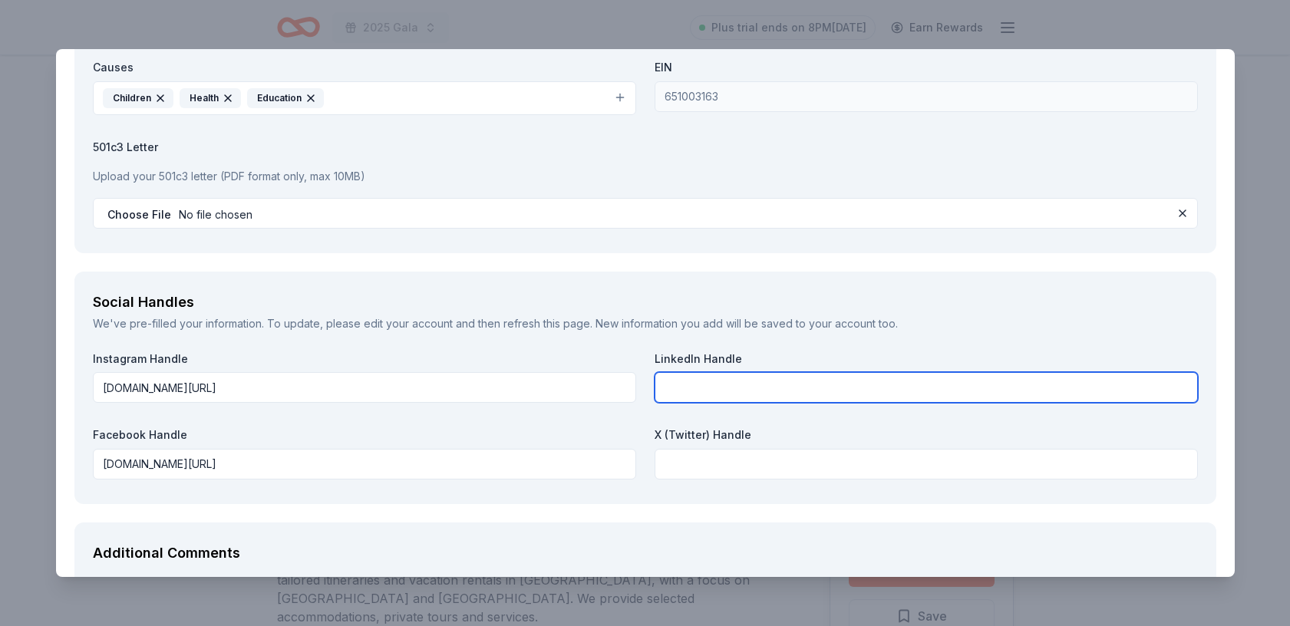
click at [669, 391] on input "text" at bounding box center [925, 387] width 543 height 31
paste input "[URL][DOMAIN_NAME]"
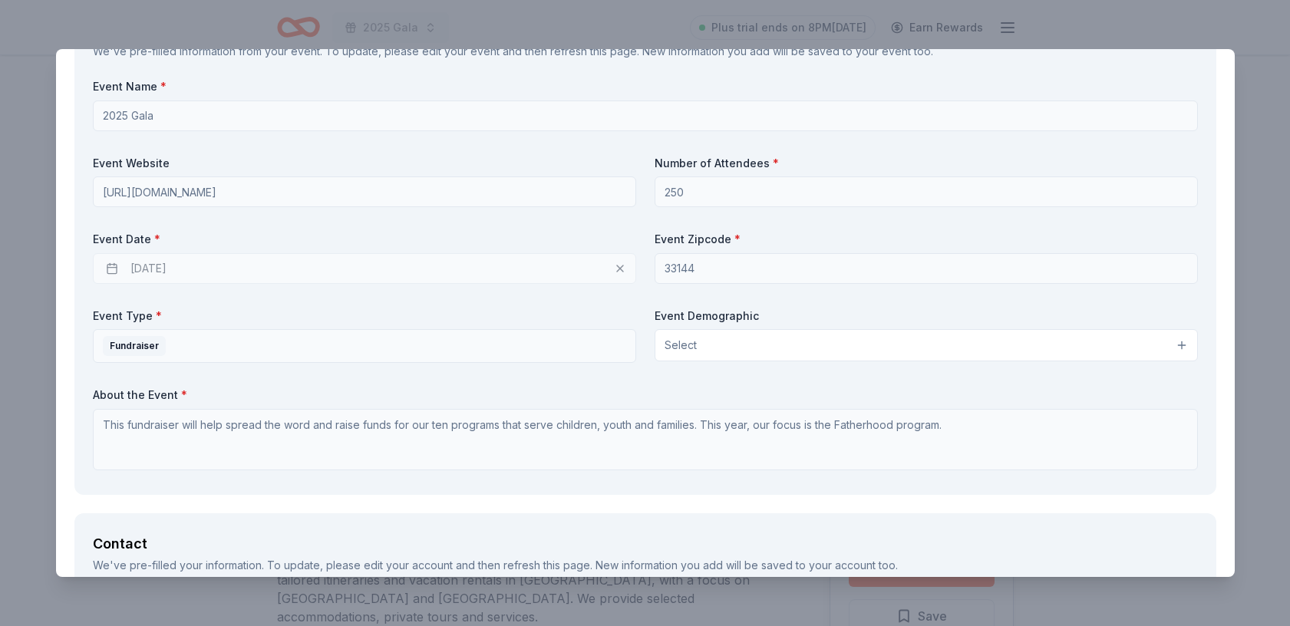
scroll to position [900, 0]
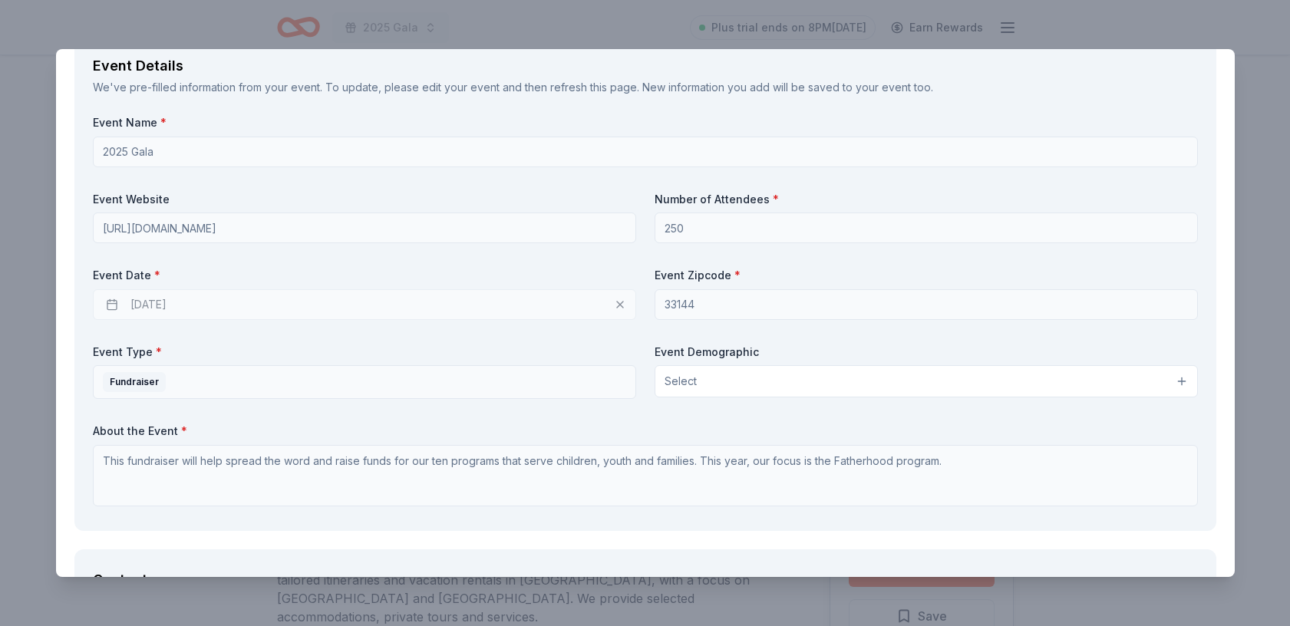
type input "[URL][DOMAIN_NAME]"
click at [238, 295] on div "[DATE]" at bounding box center [364, 304] width 543 height 31
click at [156, 301] on div "[DATE]" at bounding box center [364, 304] width 543 height 31
click at [618, 303] on div "[DATE]" at bounding box center [364, 304] width 543 height 31
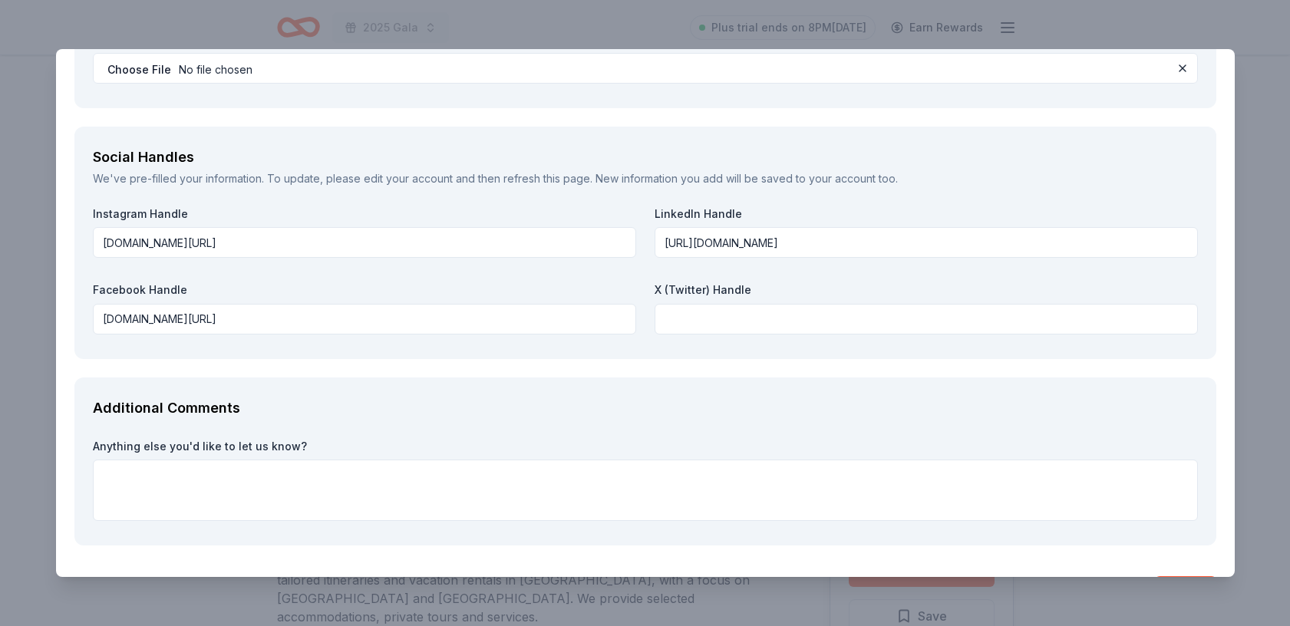
scroll to position [2097, 0]
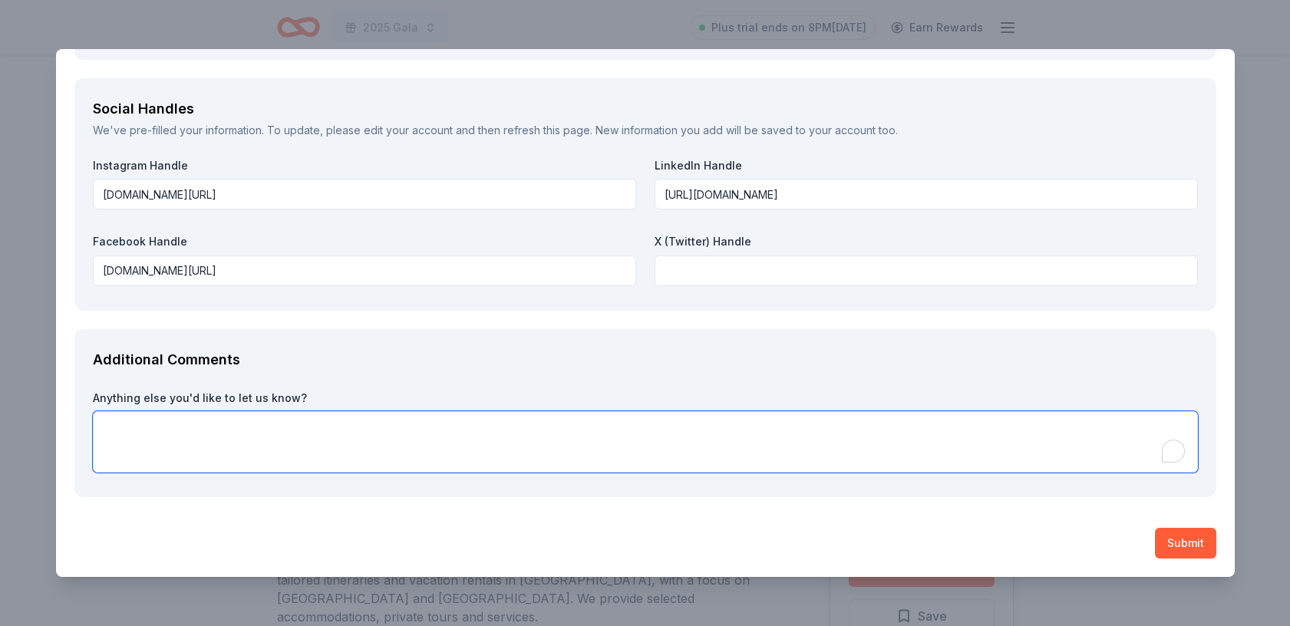
drag, startPoint x: 135, startPoint y: 433, endPoint x: 171, endPoint y: 366, distance: 76.5
click at [135, 431] on textarea "To enrich screen reader interactions, please activate Accessibility in Grammarl…" at bounding box center [645, 441] width 1105 height 61
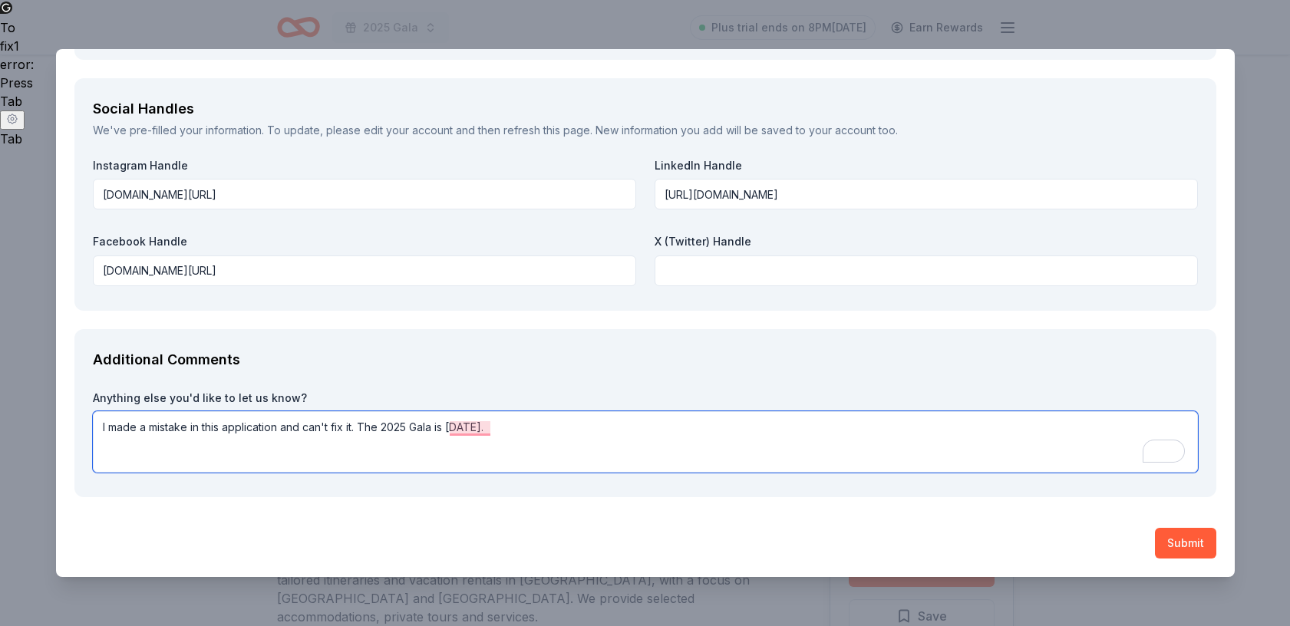
click at [409, 427] on textarea "I made a mistake in this application and can't fix it. The 2025 Gala is [DATE]." at bounding box center [645, 441] width 1105 height 61
click at [547, 424] on textarea "I made a mistake in this application and can't fix it. Our Gala is [DATE]." at bounding box center [645, 441] width 1105 height 61
type textarea "I made a mistake in this application and can't fix it. Our Gala is [DATE] (not …"
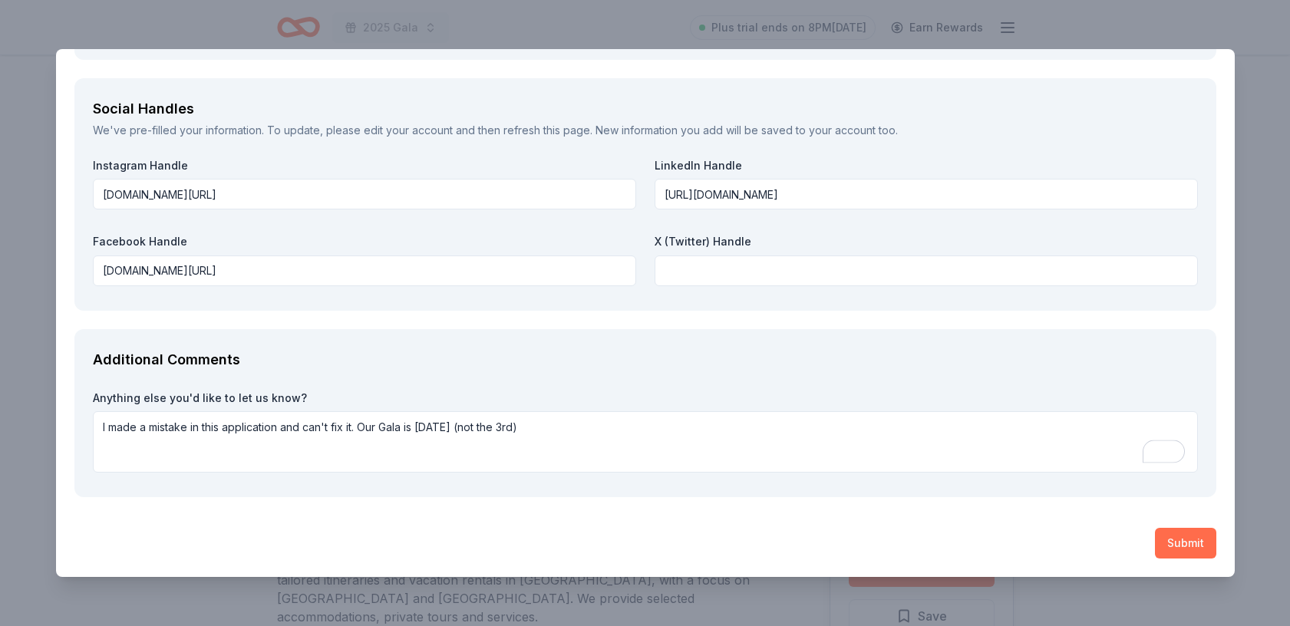
click at [1177, 546] on button "Submit" at bounding box center [1185, 543] width 61 height 31
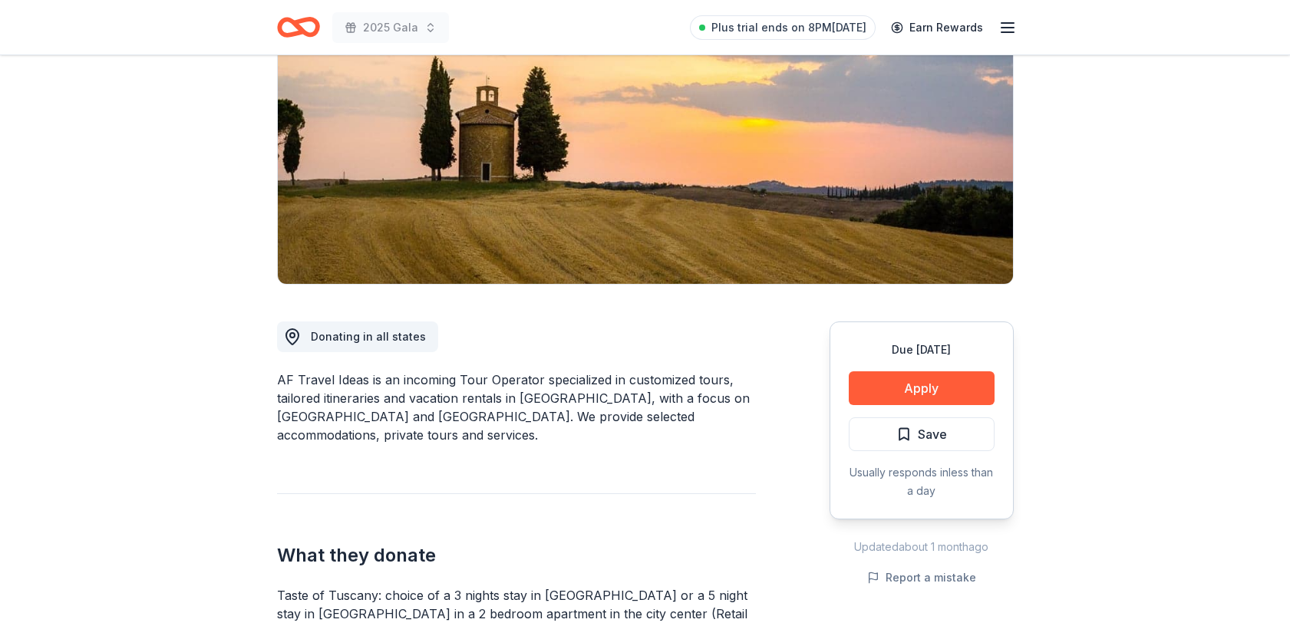
scroll to position [183, 0]
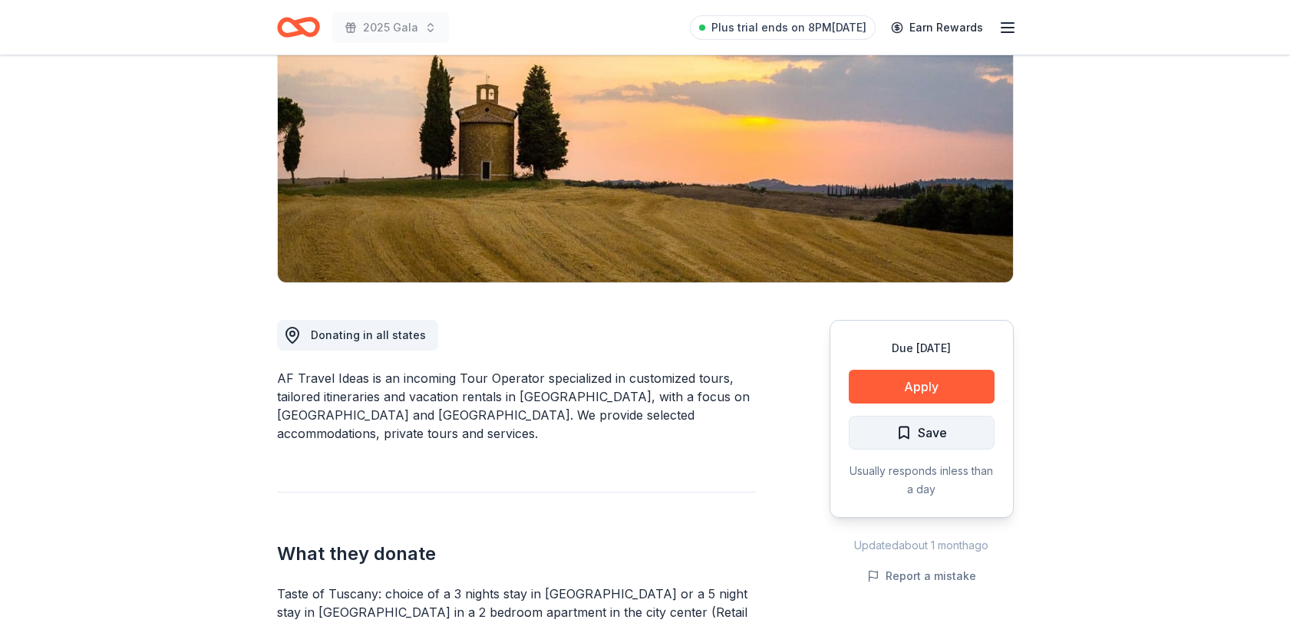
click at [931, 438] on span "Save" at bounding box center [931, 433] width 29 height 20
click at [931, 433] on span "Save" at bounding box center [931, 433] width 29 height 20
click at [948, 433] on button "Save" at bounding box center [921, 433] width 146 height 34
click at [970, 429] on button "Save" at bounding box center [921, 433] width 146 height 34
click at [929, 430] on span "Save" at bounding box center [931, 433] width 29 height 20
